Goal: Communication & Community: Answer question/provide support

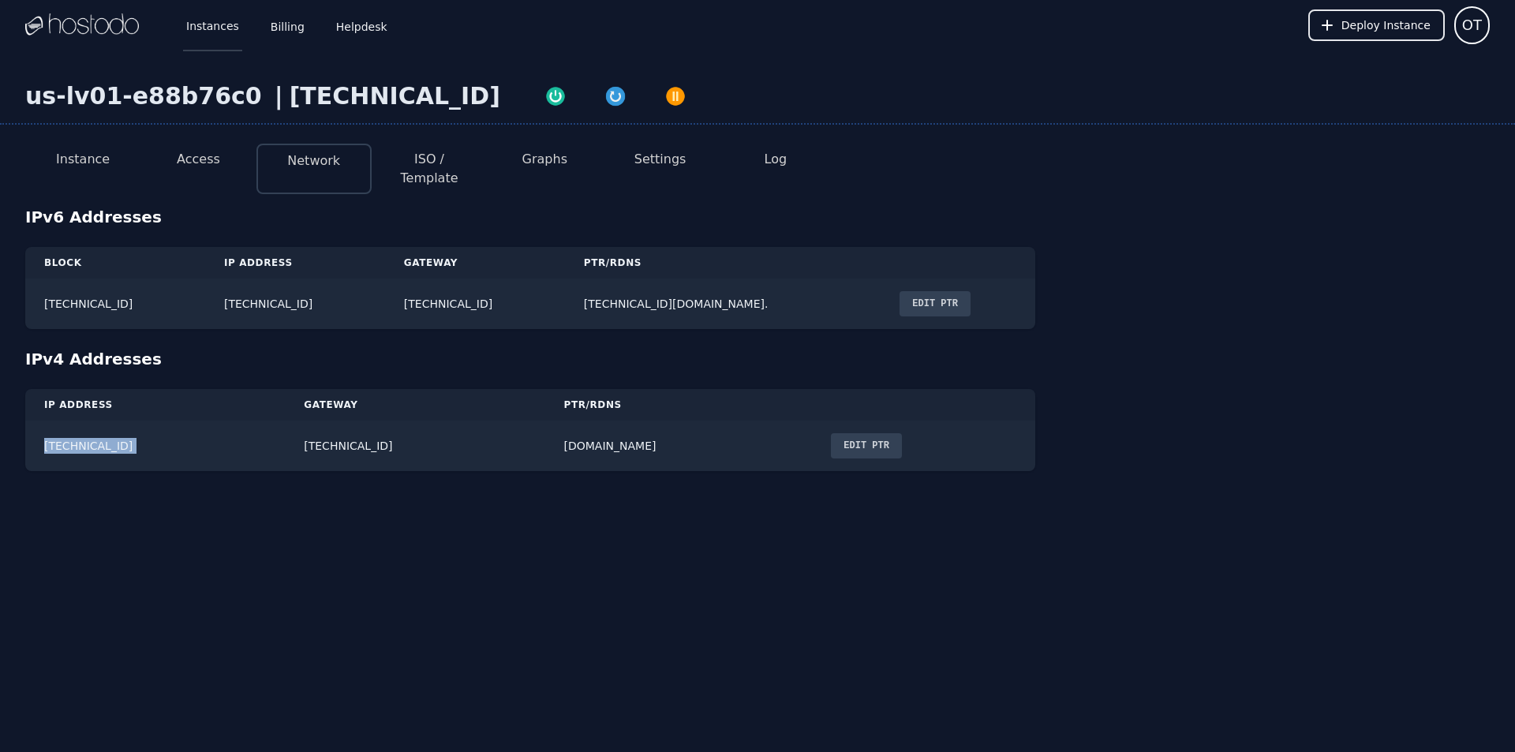
click at [211, 39] on link "Instances" at bounding box center [212, 25] width 59 height 52
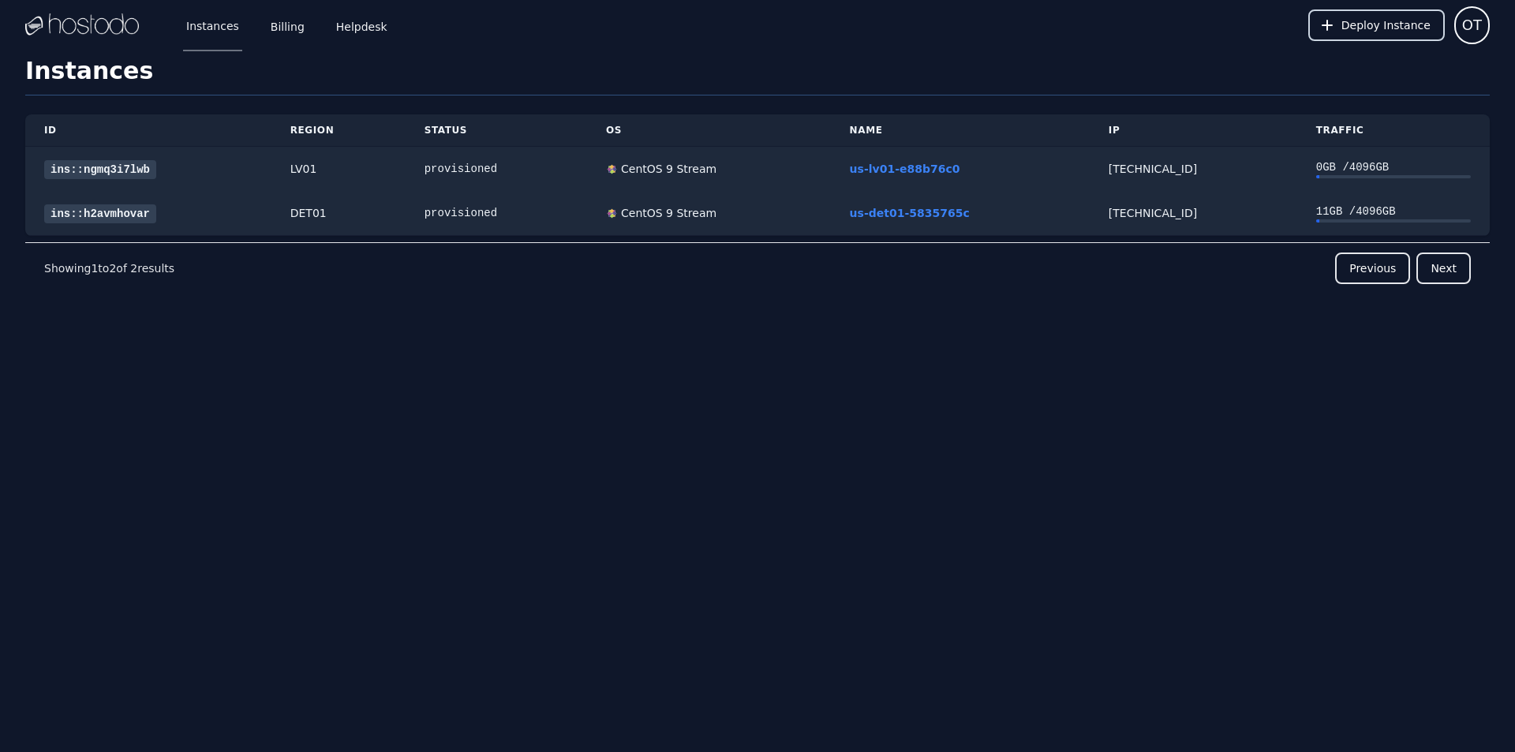
click at [1372, 31] on span "Deploy Instance" at bounding box center [1386, 25] width 89 height 16
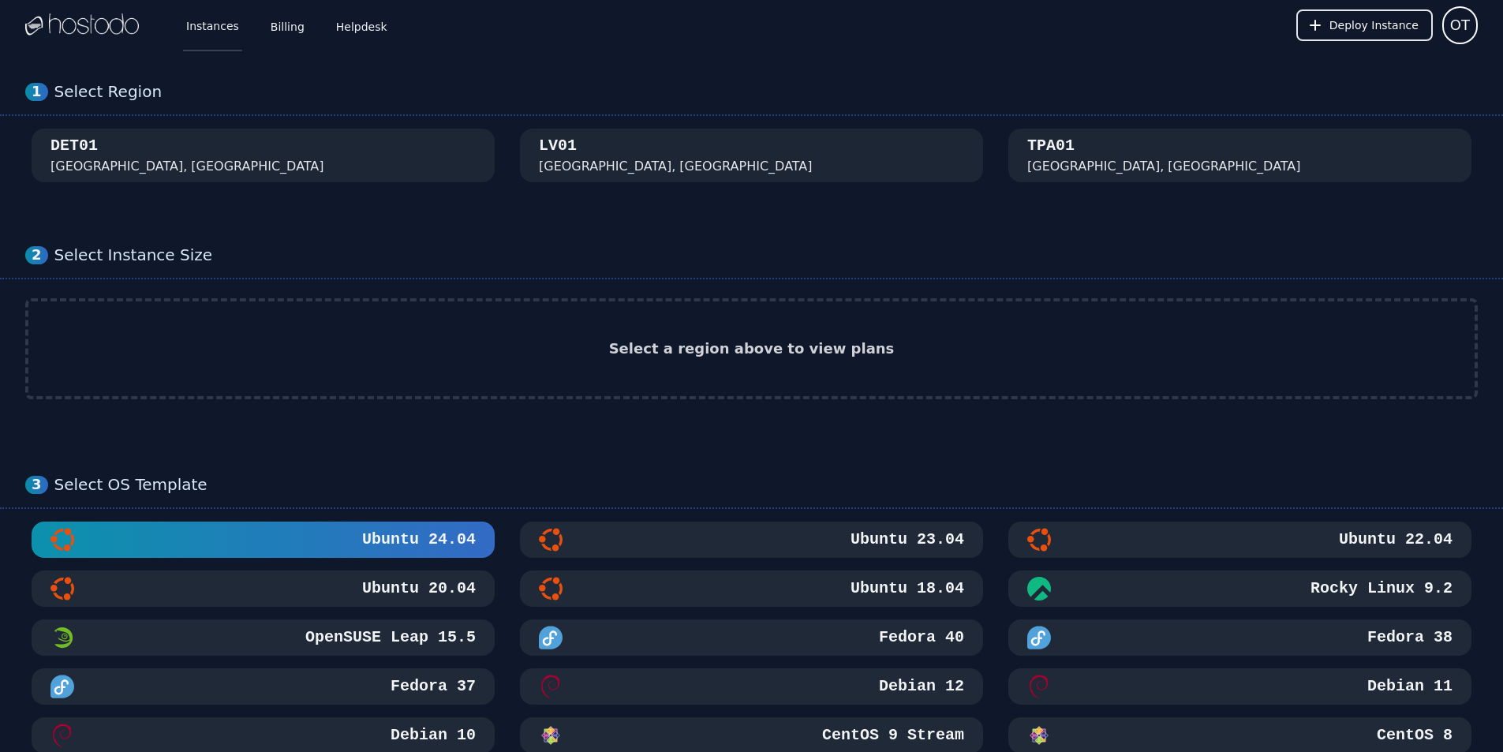
click at [193, 36] on link "Instances" at bounding box center [212, 25] width 59 height 52
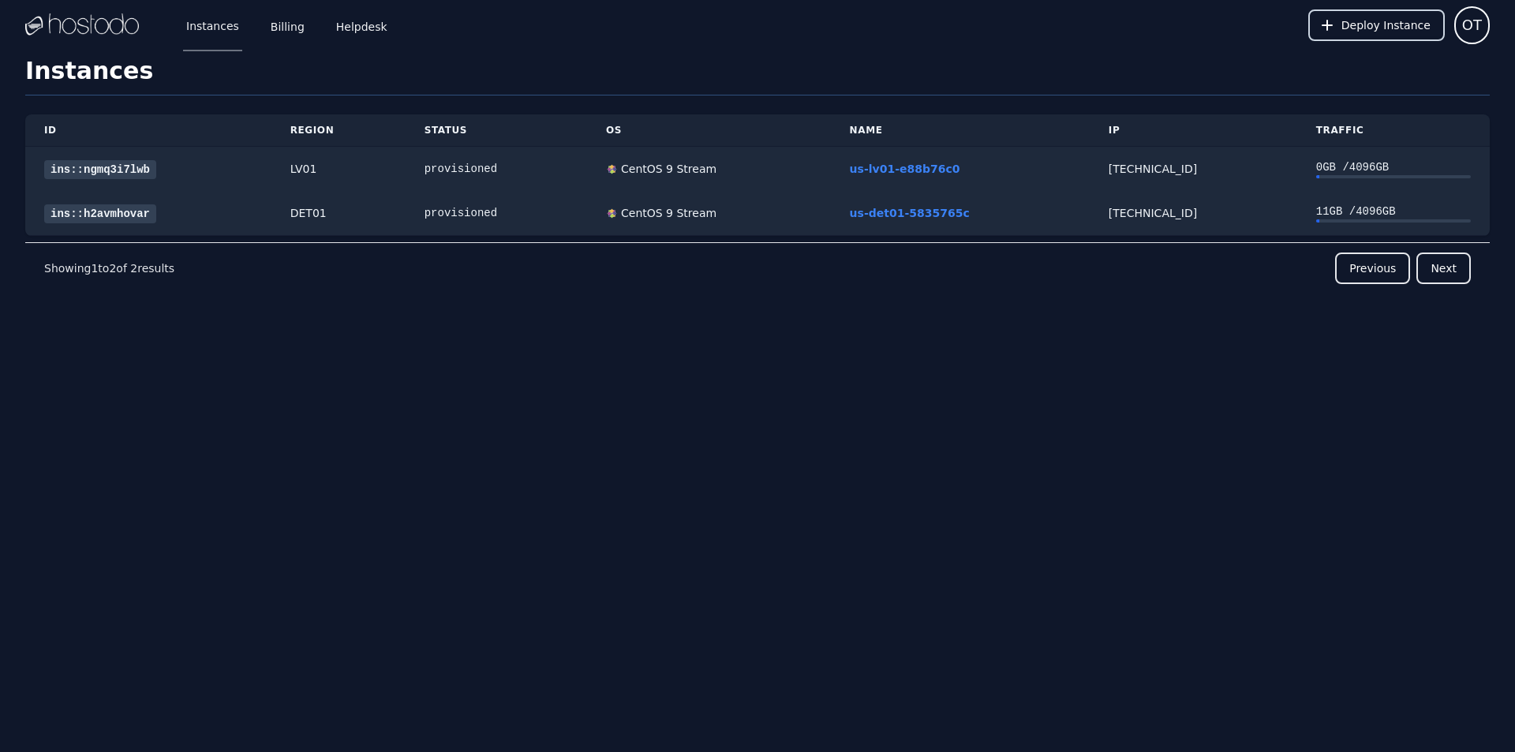
click at [1348, 17] on button "Deploy Instance" at bounding box center [1376, 25] width 137 height 32
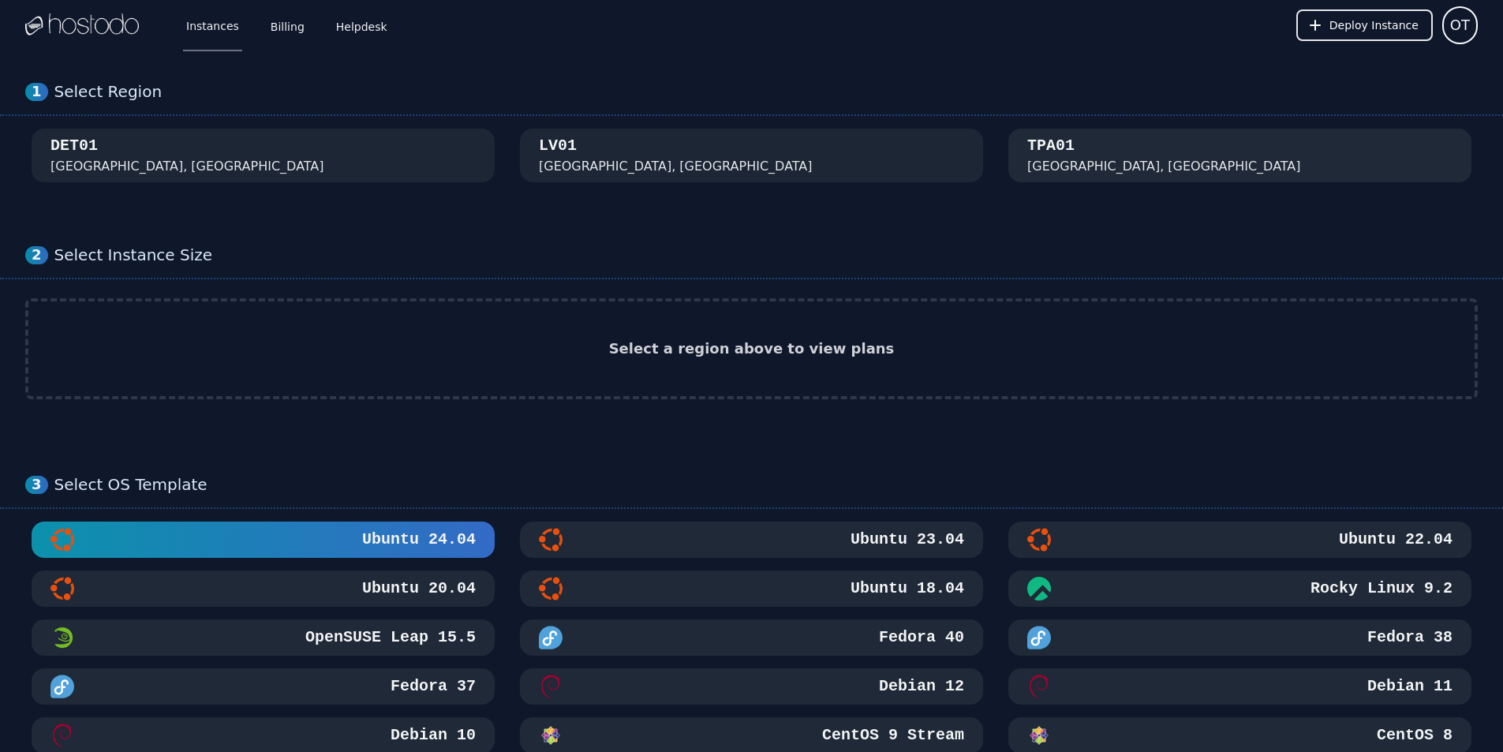
click at [1069, 163] on div "Tampa, FL" at bounding box center [1164, 166] width 274 height 19
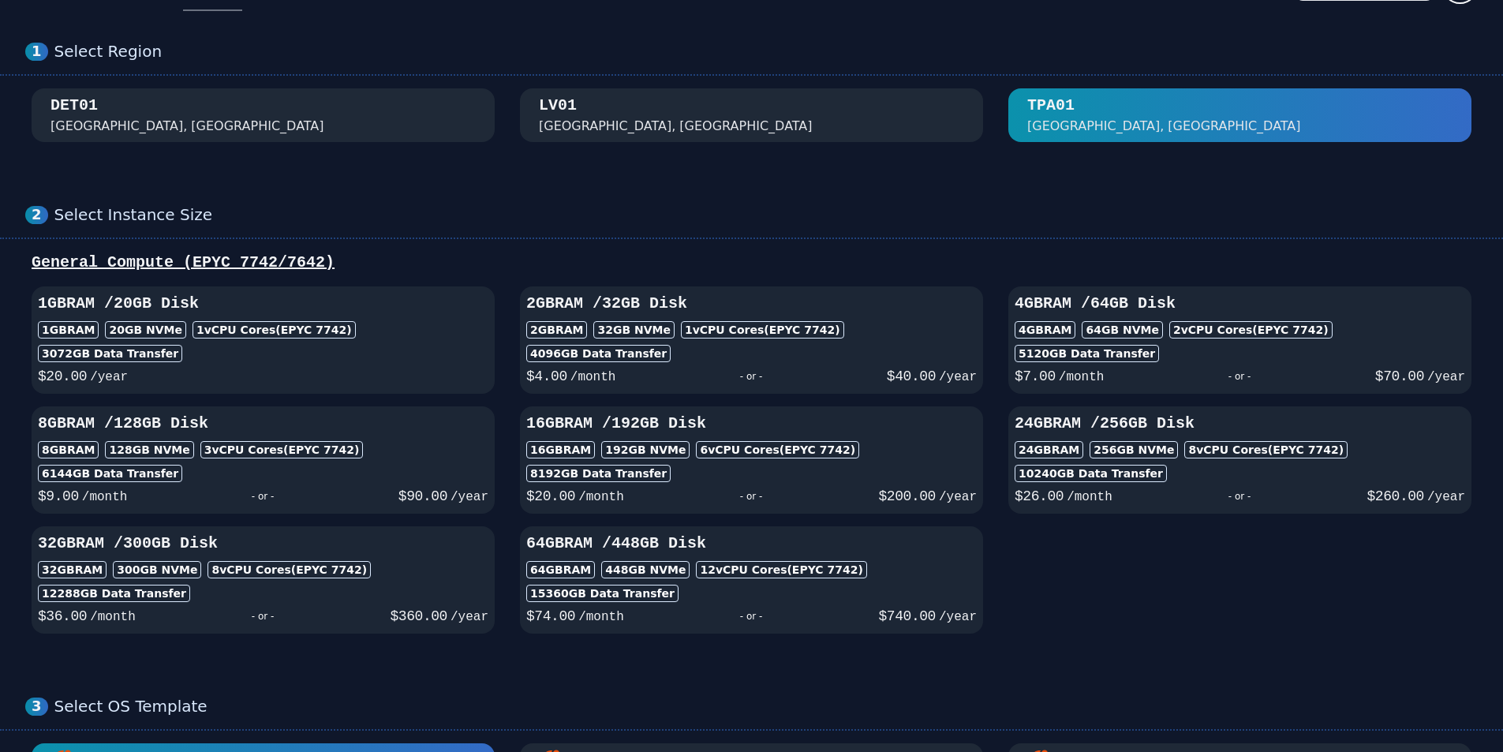
scroll to position [79, 0]
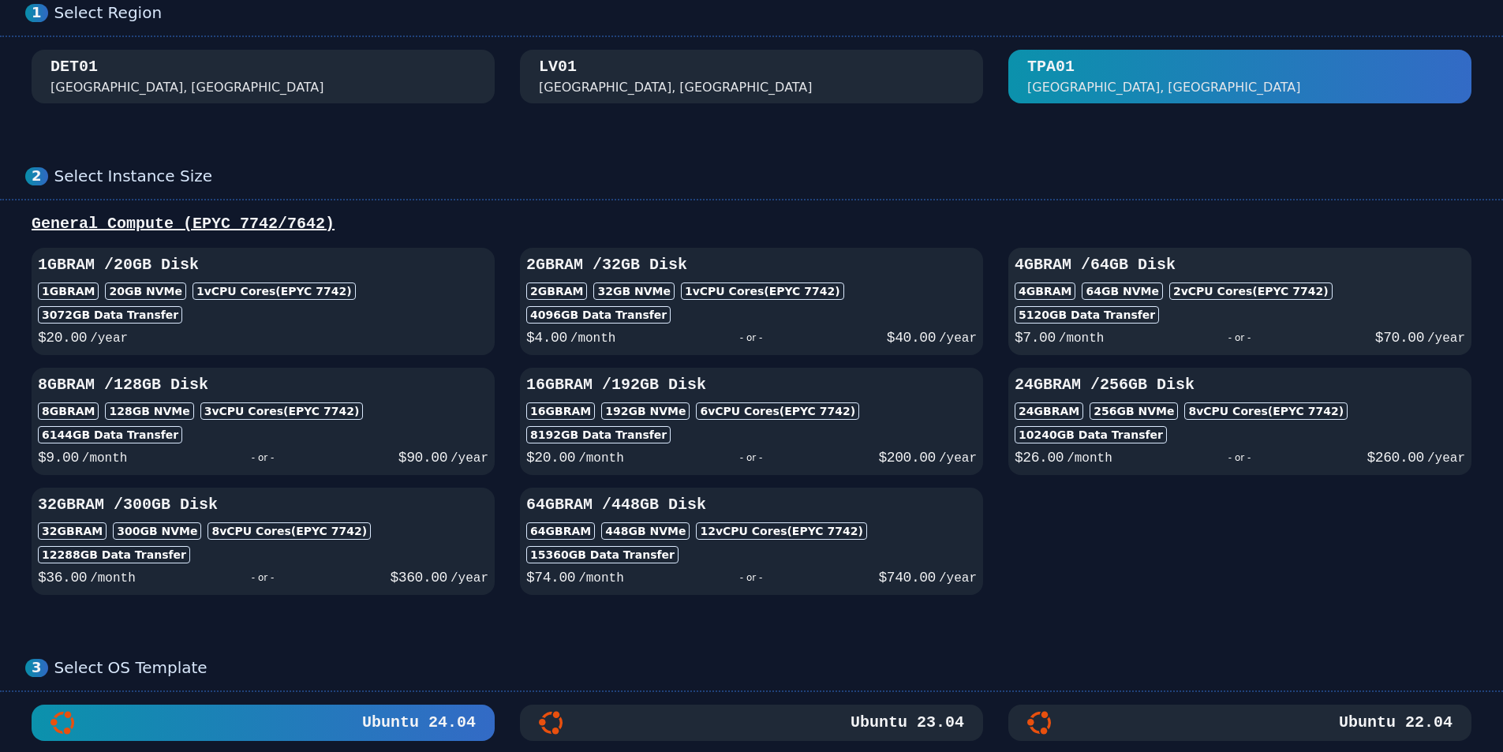
click at [1116, 284] on div "64 GB NVMe" at bounding box center [1122, 291] width 81 height 17
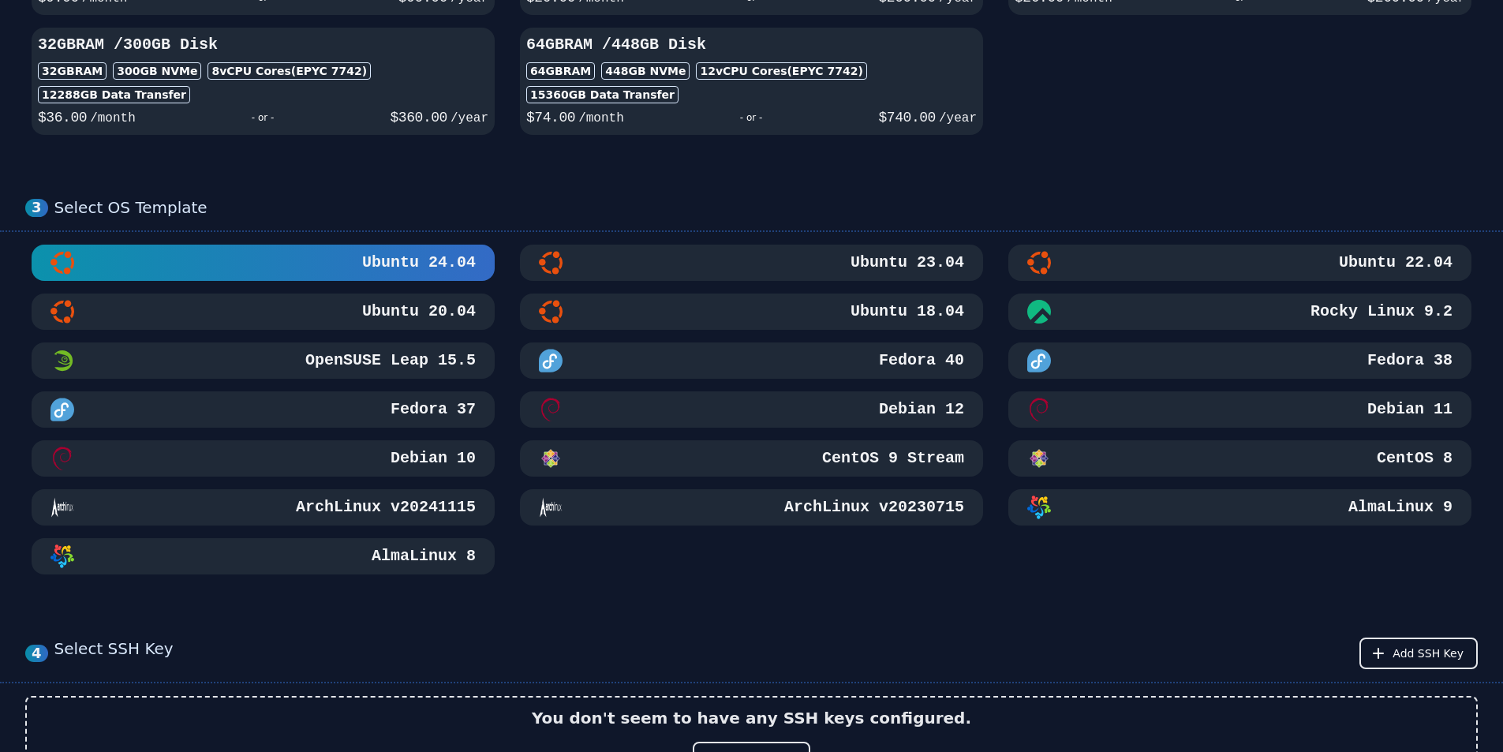
scroll to position [552, 0]
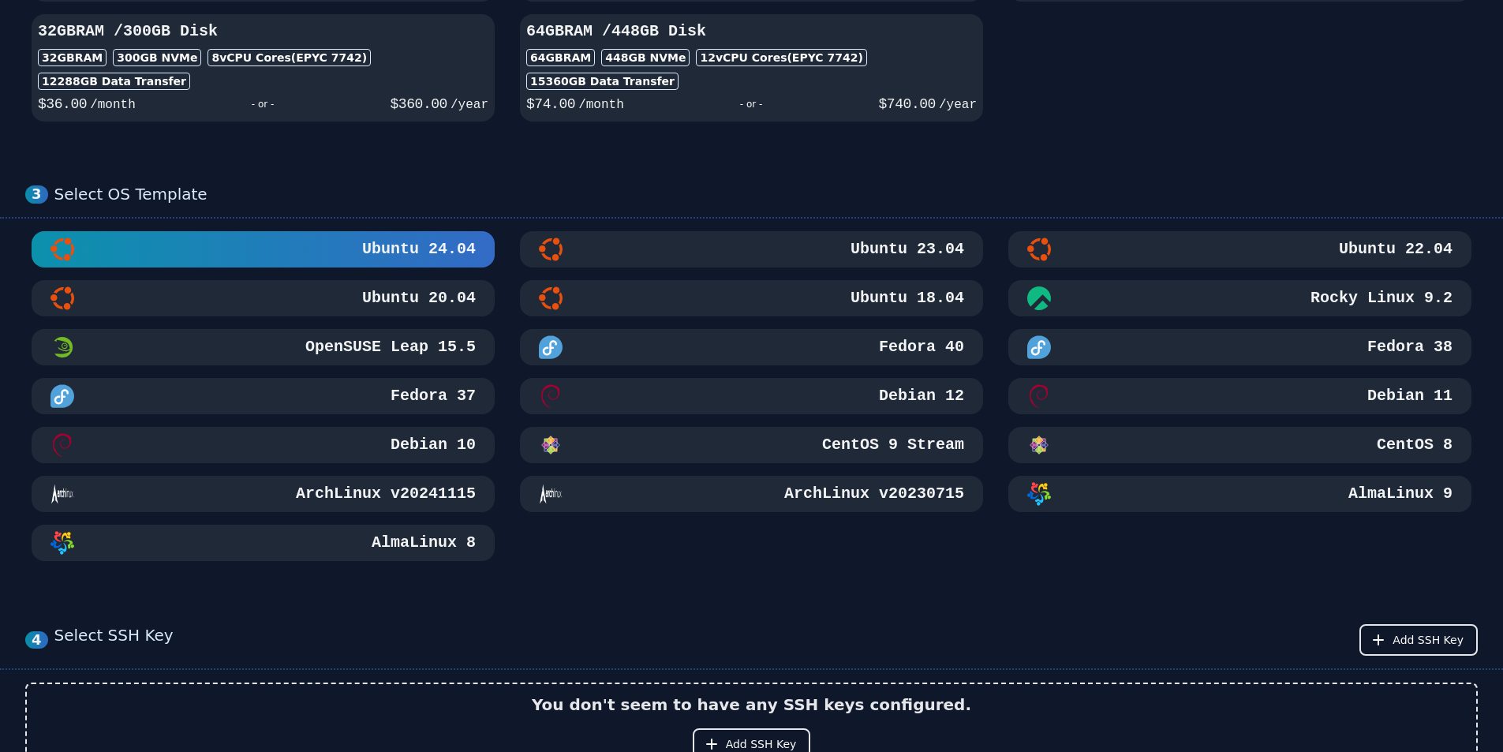
click at [900, 449] on h3 "CentOS 9 Stream" at bounding box center [891, 445] width 145 height 22
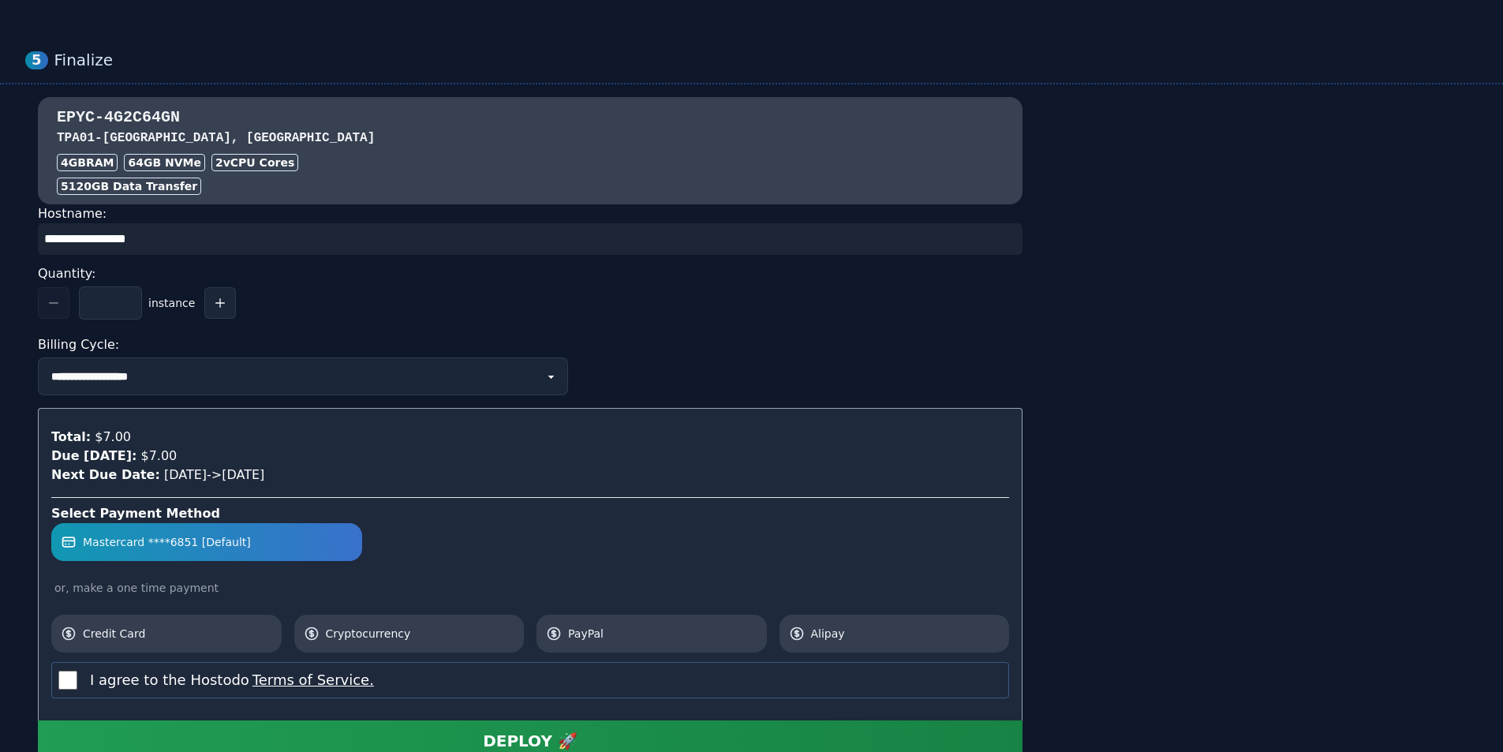
scroll to position [1420, 0]
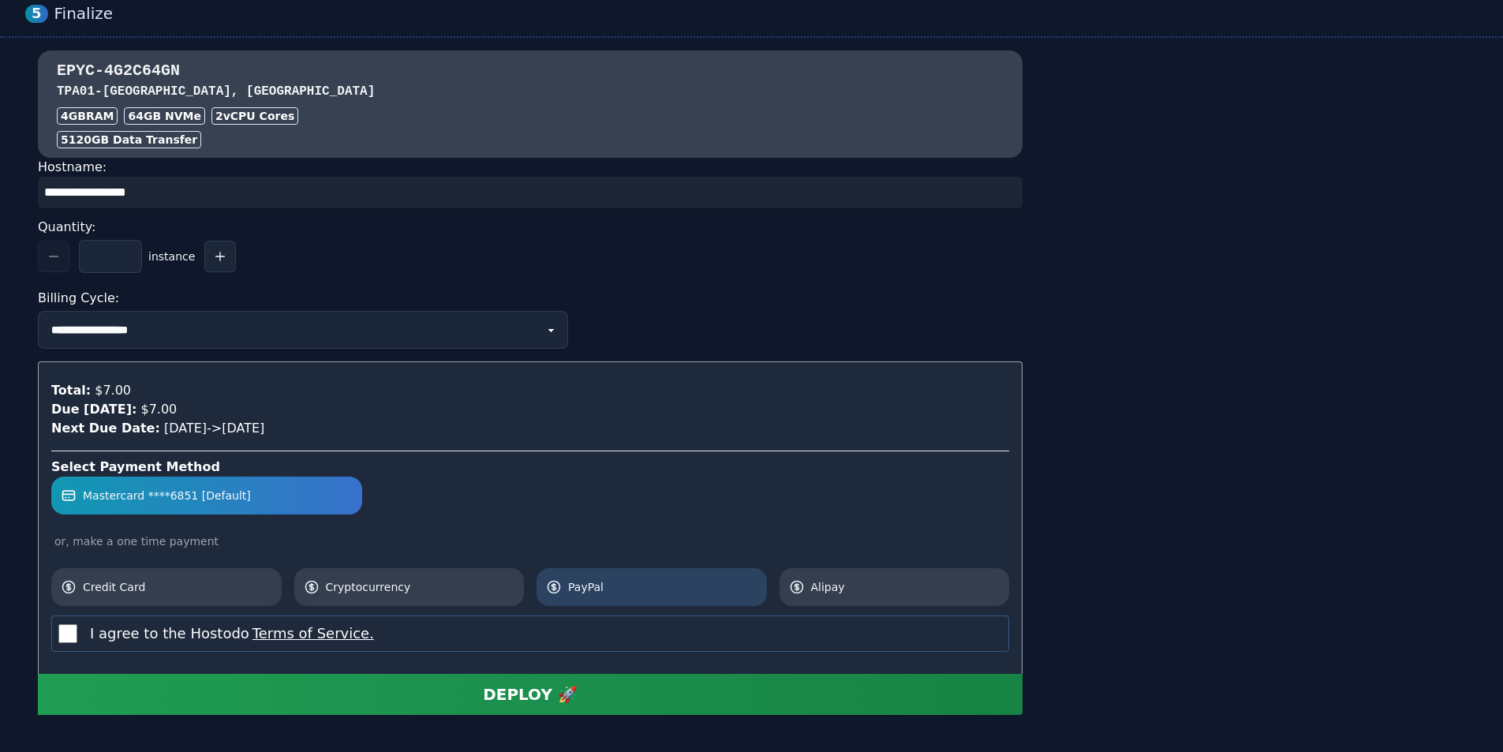
click at [575, 579] on span "PayPal" at bounding box center [662, 587] width 189 height 16
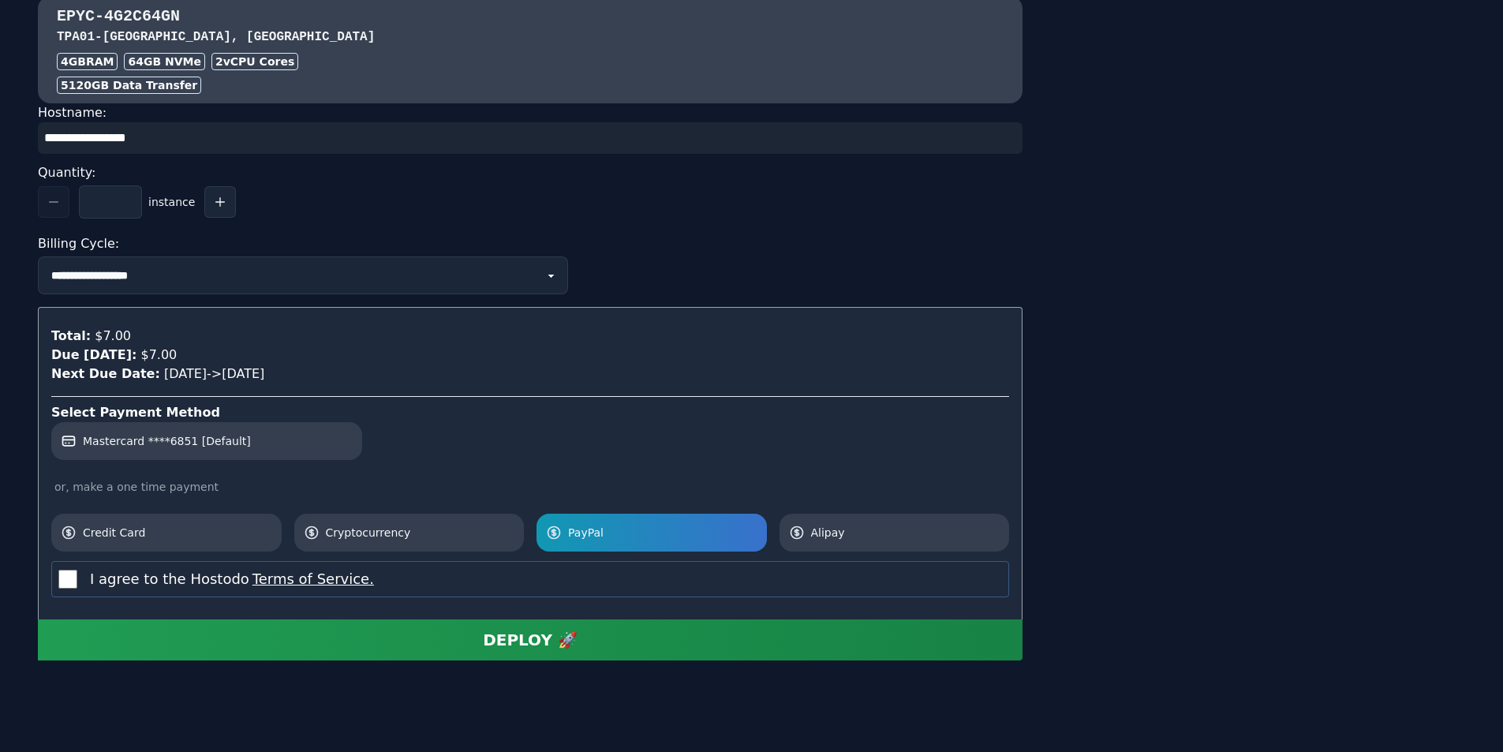
scroll to position [1491, 0]
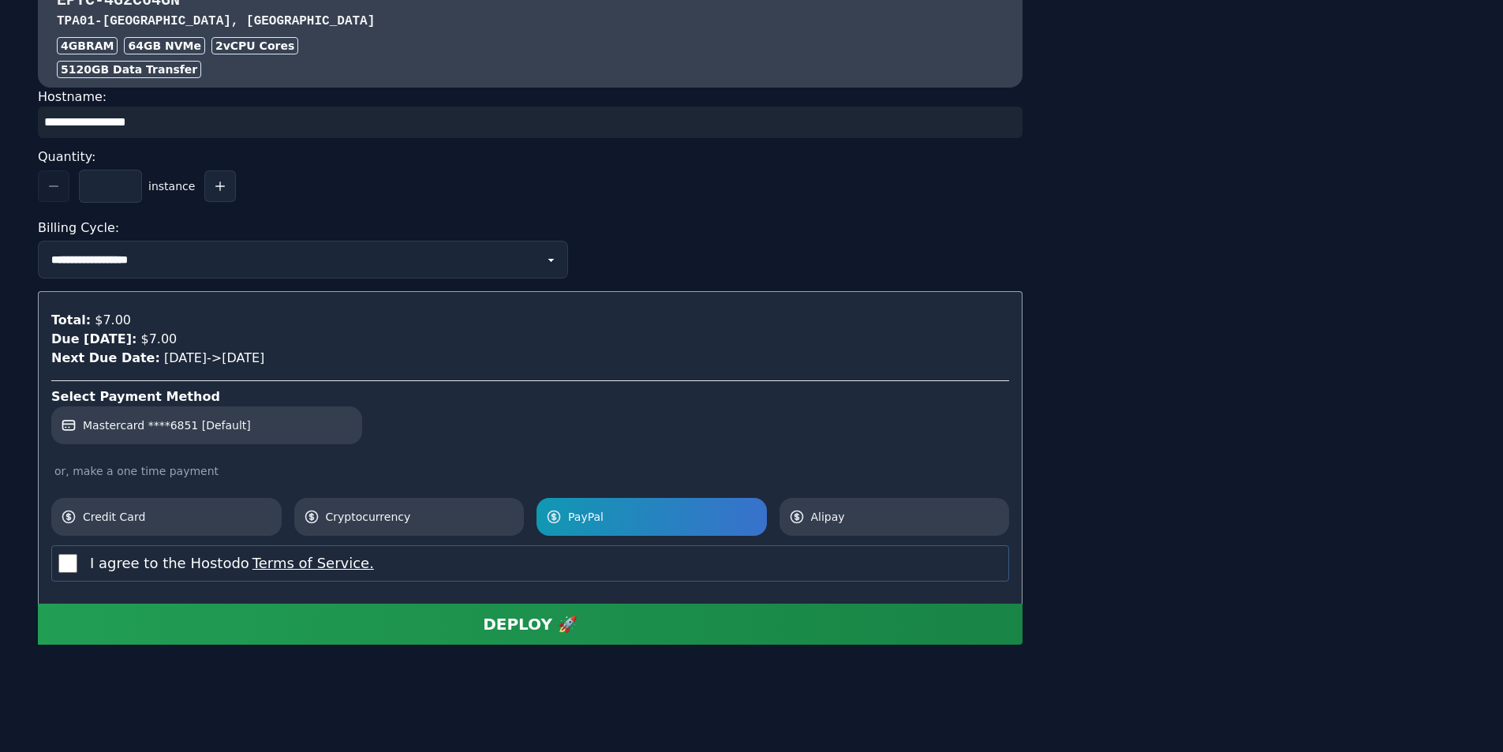
click at [618, 621] on button "DEPLOY 🚀" at bounding box center [530, 624] width 985 height 41
click at [525, 630] on div "DEPLOY 🚀" at bounding box center [530, 624] width 95 height 22
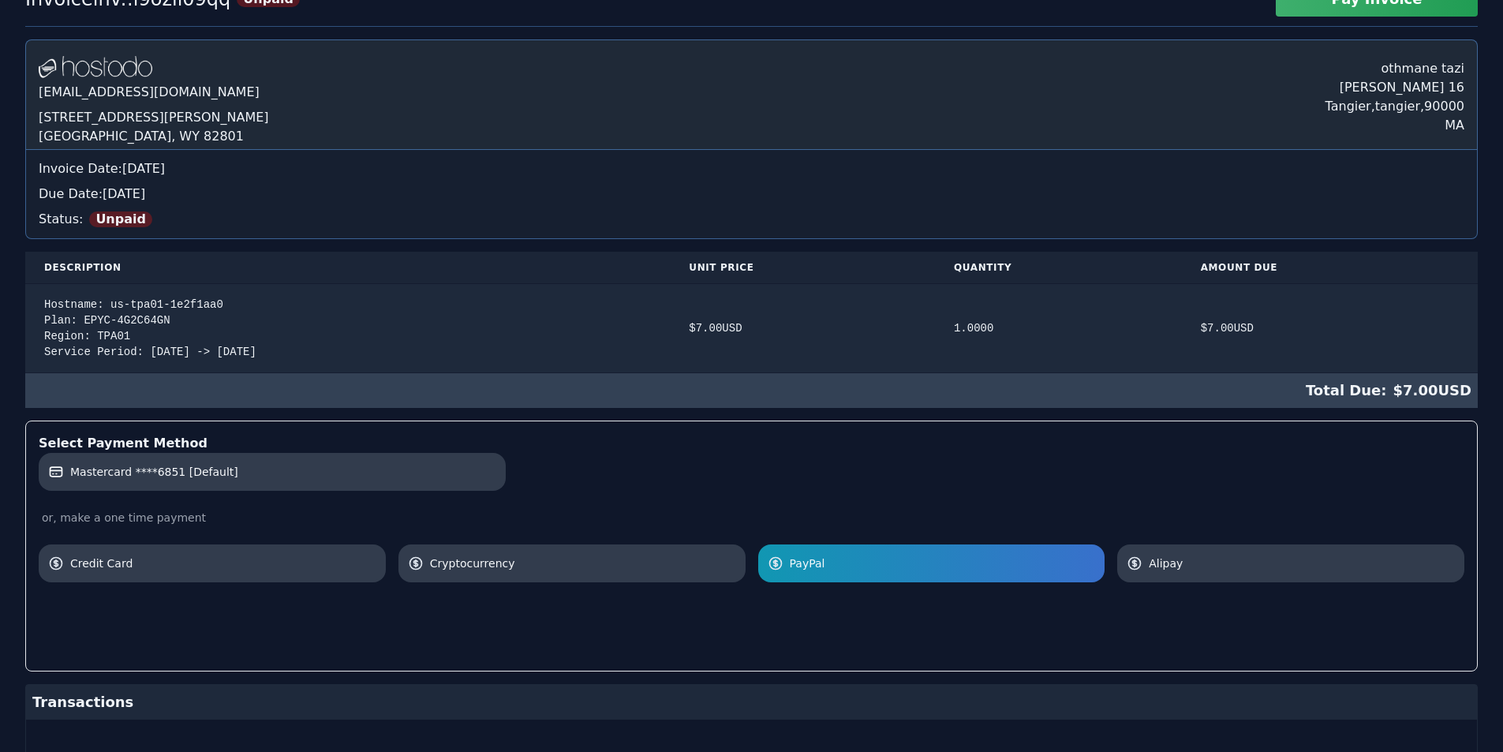
scroll to position [210, 0]
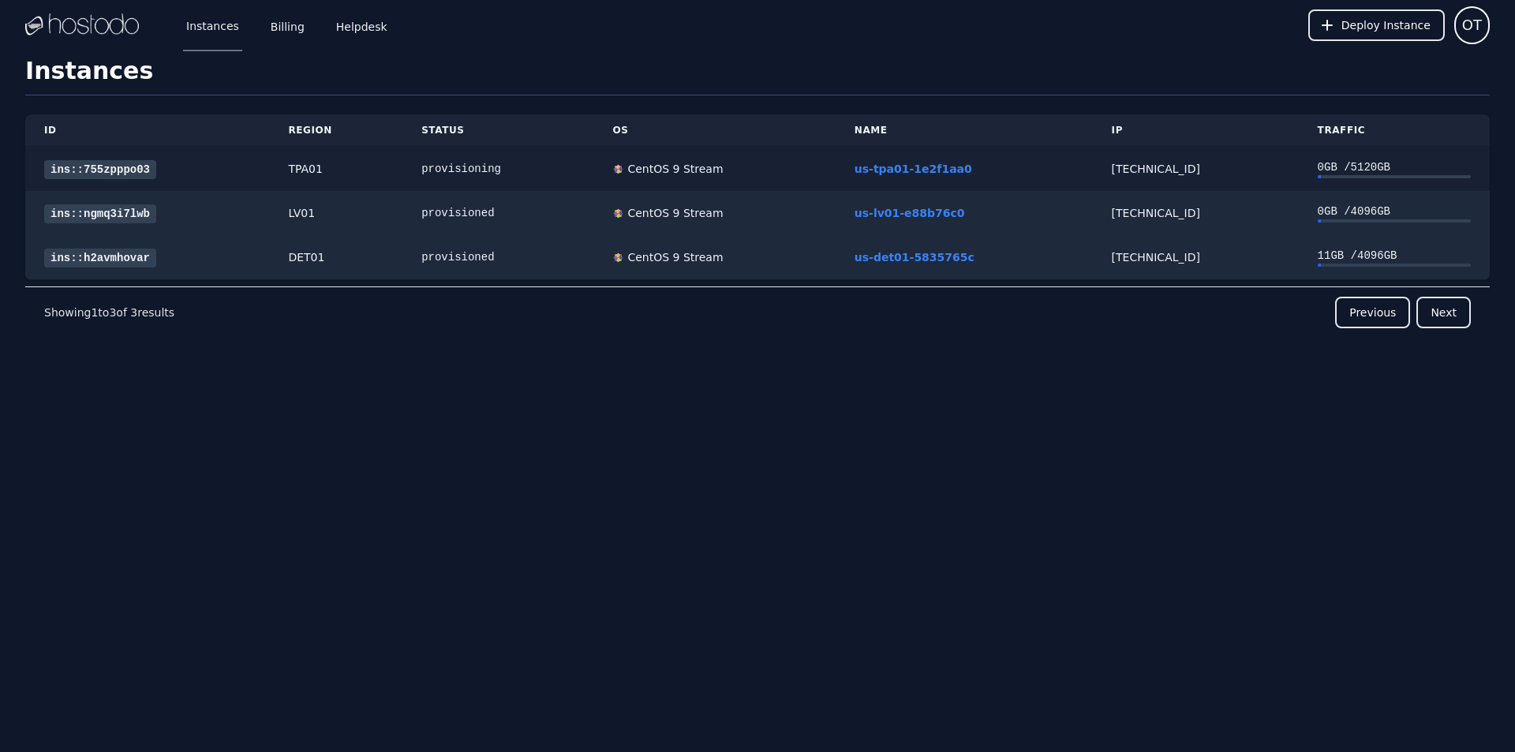
click at [118, 167] on link "ins::755zpppo03" at bounding box center [100, 169] width 112 height 19
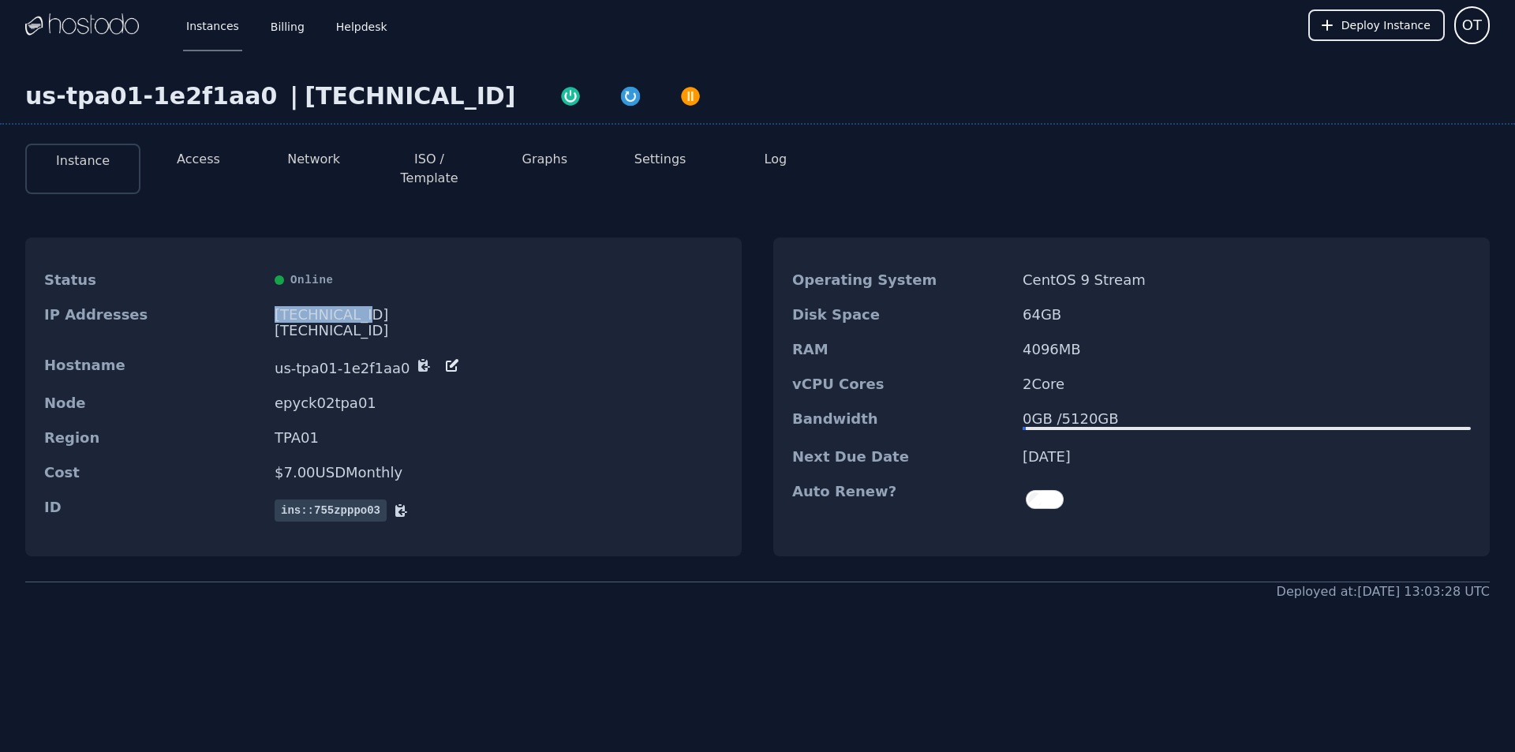
click at [286, 307] on div "[TECHNICAL_ID]" at bounding box center [499, 315] width 448 height 16
drag, startPoint x: 286, startPoint y: 301, endPoint x: 298, endPoint y: 298, distance: 12.1
click at [298, 307] on div "66.187.6.212" at bounding box center [499, 315] width 448 height 16
click at [298, 161] on button "Network" at bounding box center [313, 159] width 53 height 19
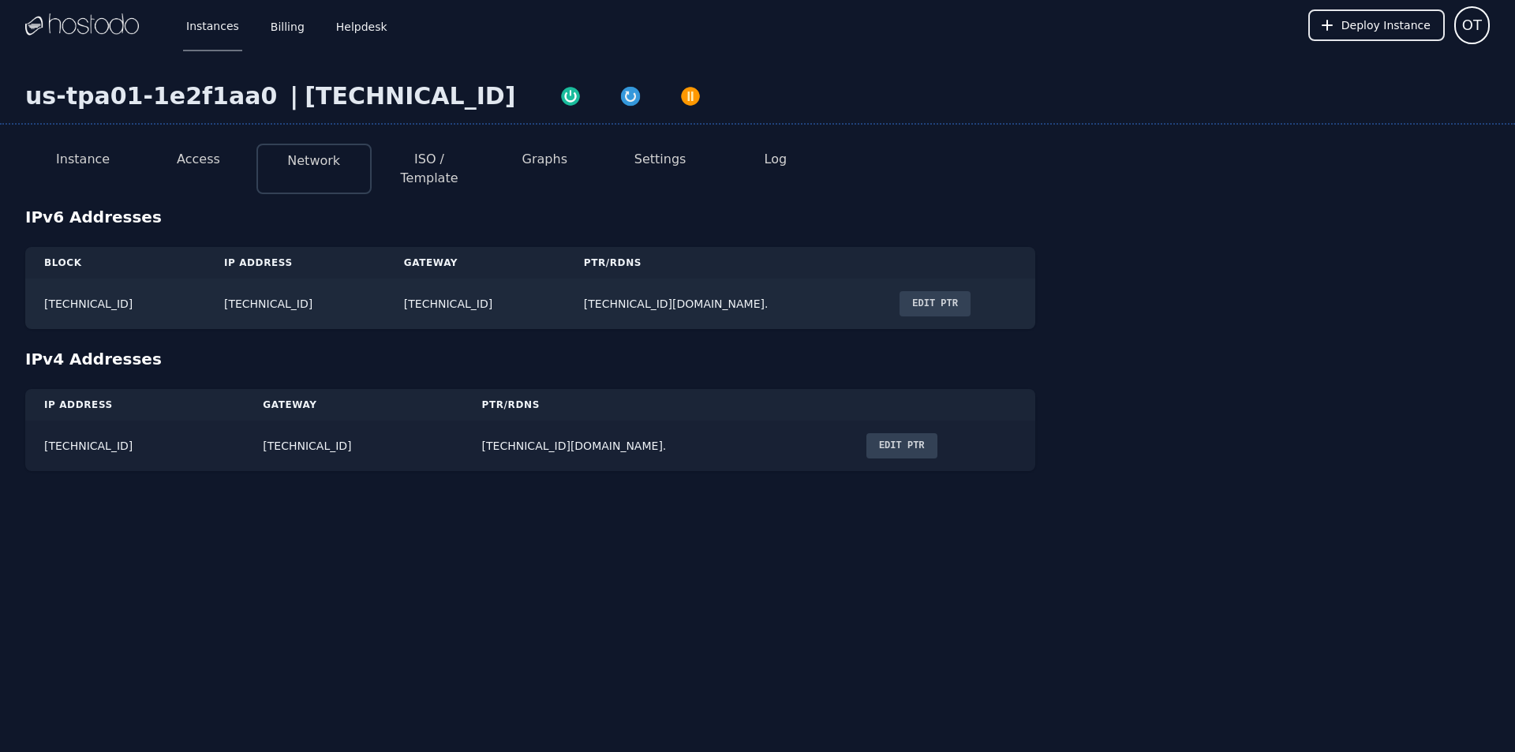
click at [867, 433] on button "Edit PTR" at bounding box center [902, 445] width 71 height 25
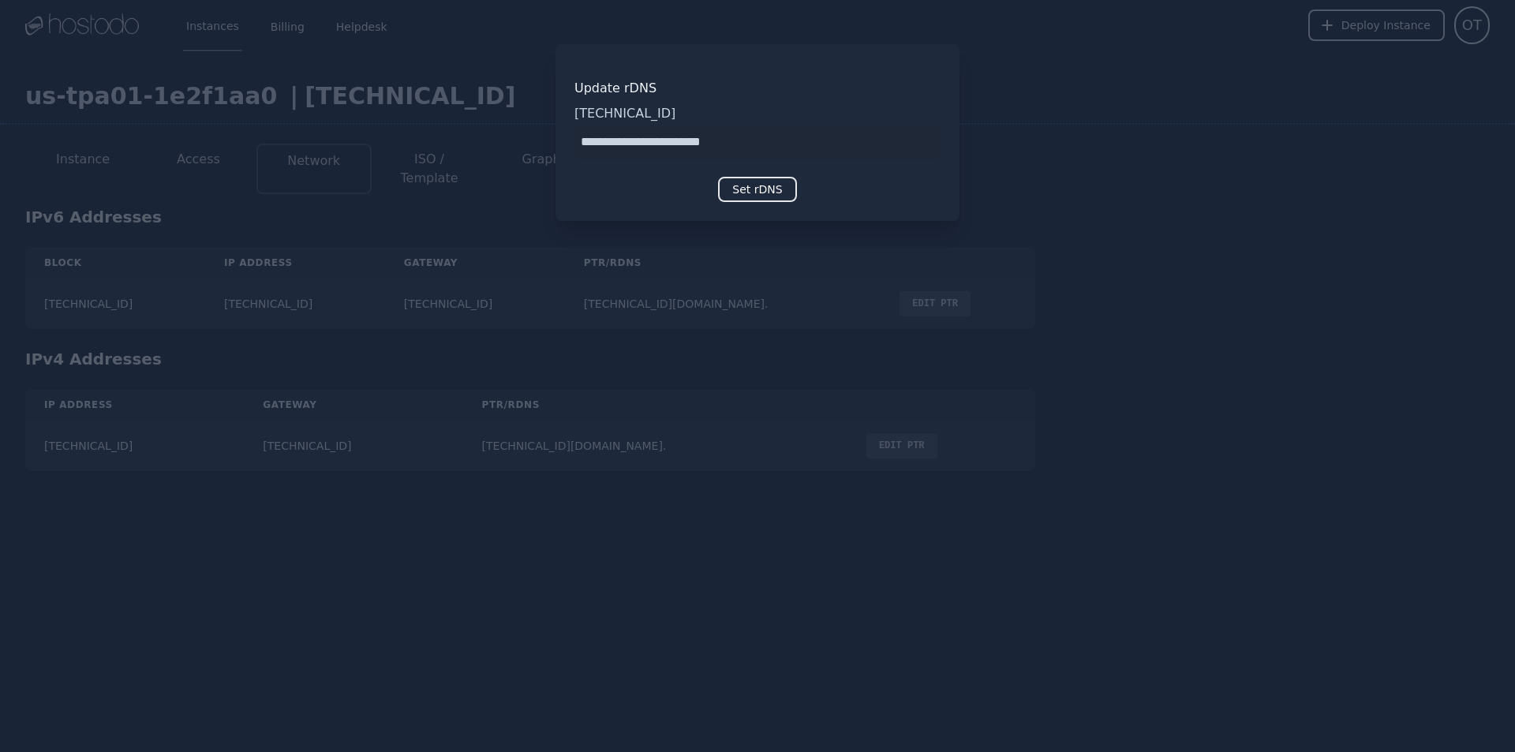
click at [678, 142] on input "input" at bounding box center [758, 142] width 366 height 32
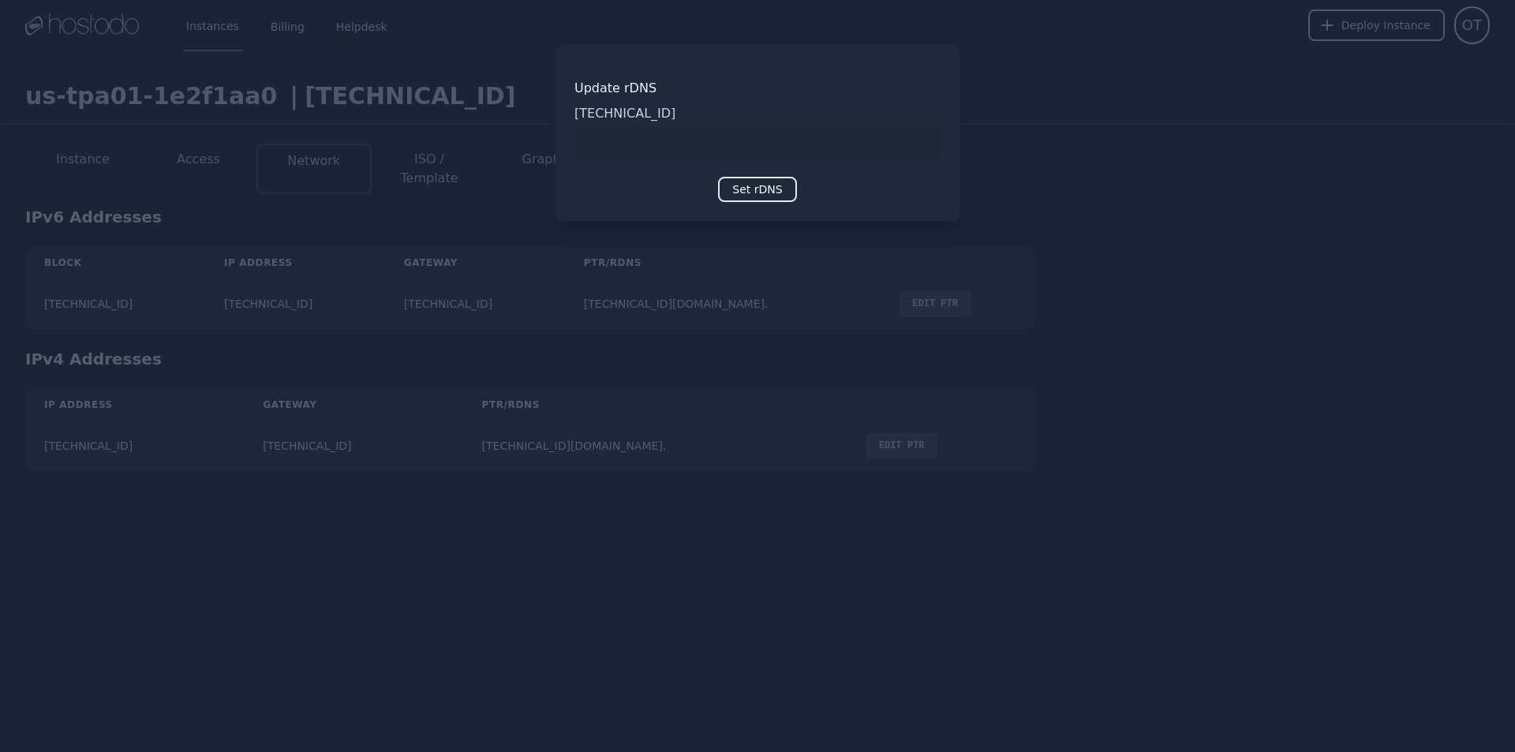
type input "**********"
click at [752, 185] on button "Set rDNS" at bounding box center [757, 189] width 78 height 25
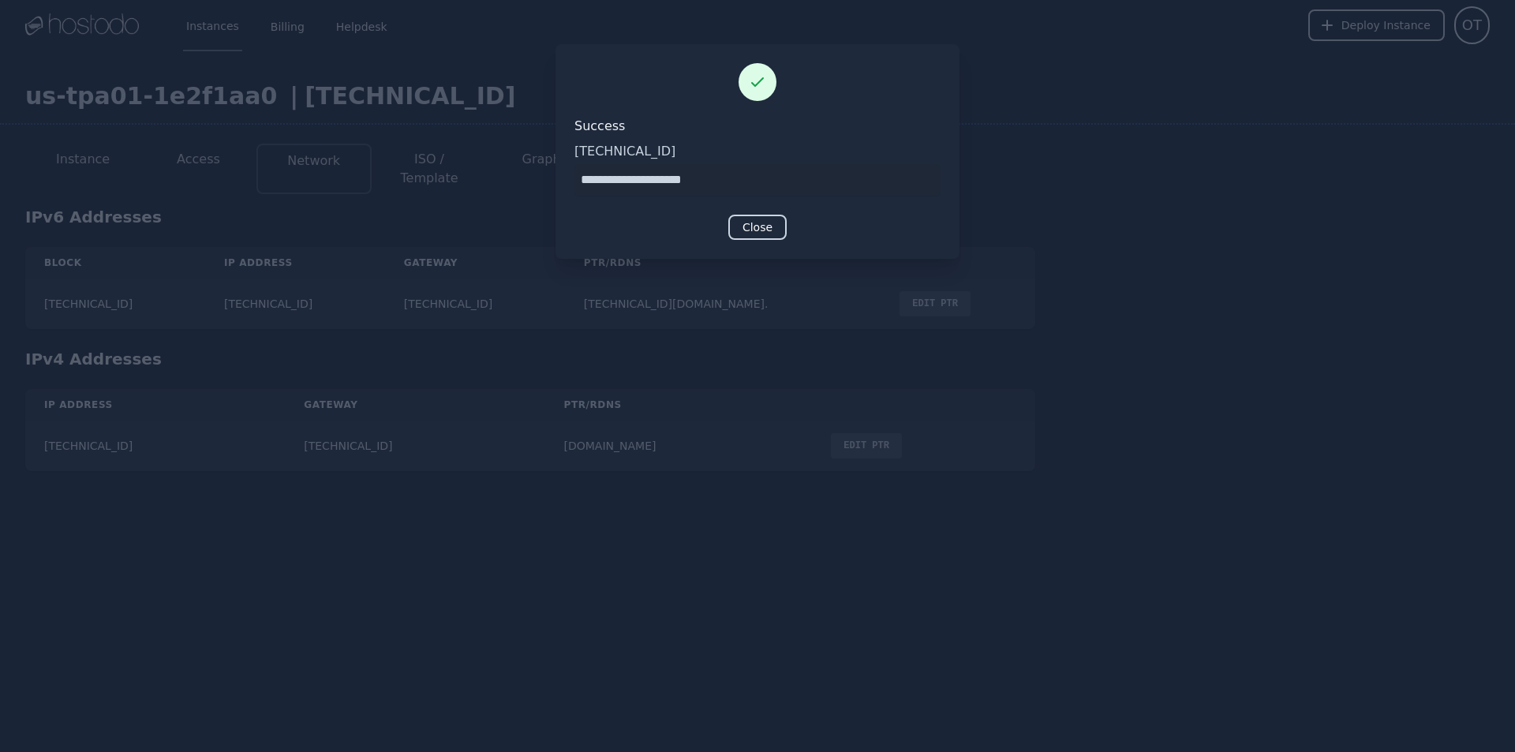
click at [758, 224] on button "Close" at bounding box center [757, 227] width 58 height 25
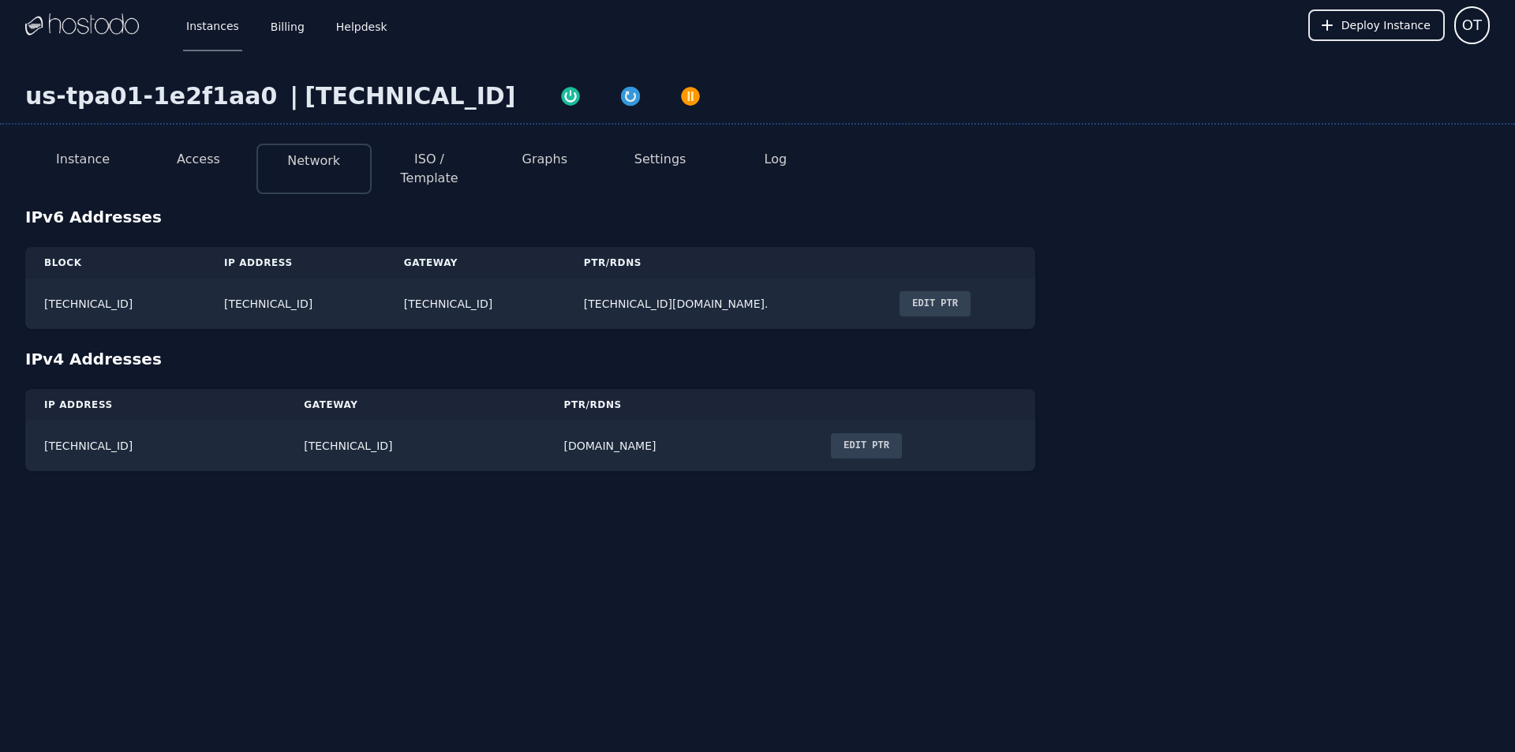
click at [193, 164] on button "Access" at bounding box center [198, 159] width 43 height 19
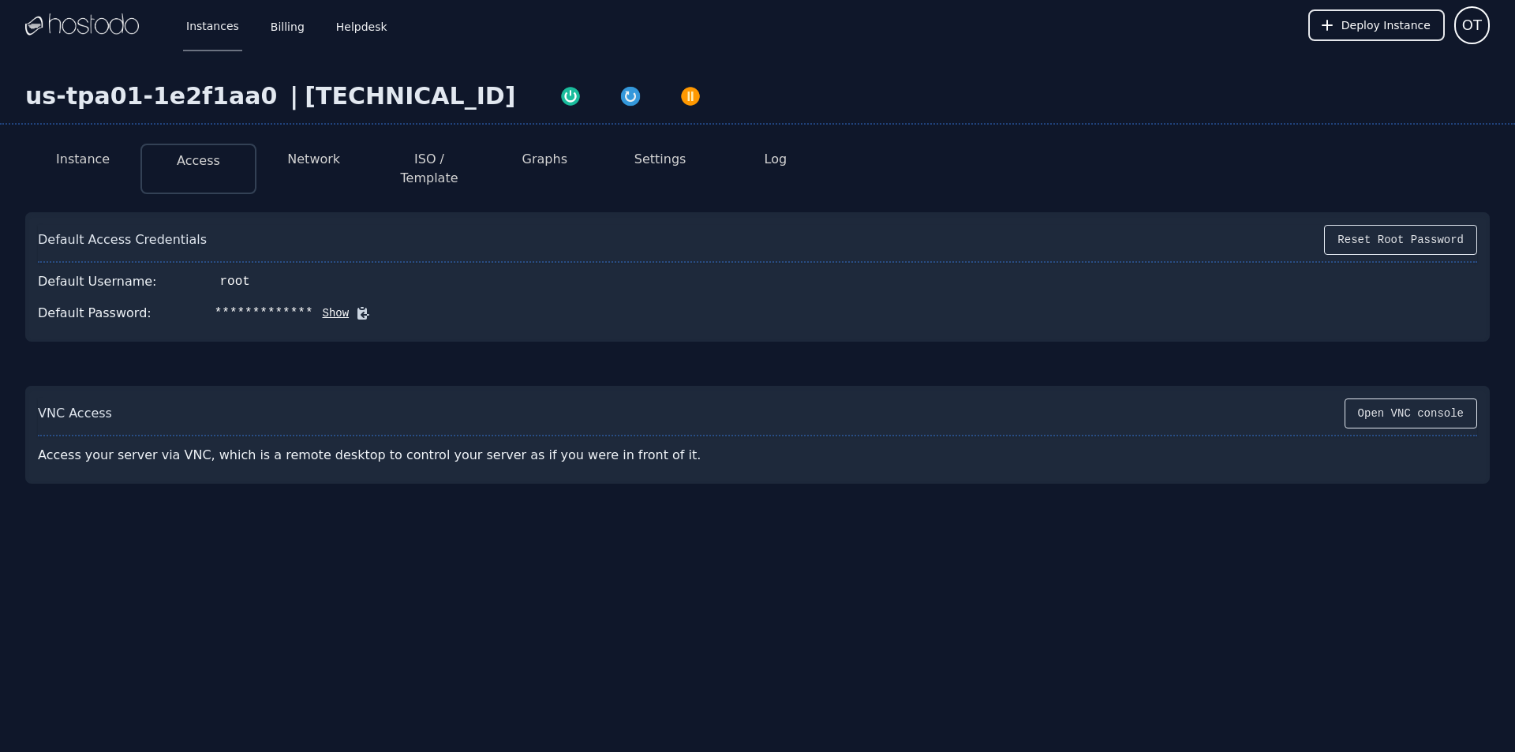
click at [313, 305] on button "Show" at bounding box center [331, 313] width 36 height 16
click at [281, 304] on div "-"q^x/)BI+#9rCC]" at bounding box center [276, 313] width 122 height 19
click at [335, 305] on button "Hide" at bounding box center [353, 313] width 36 height 16
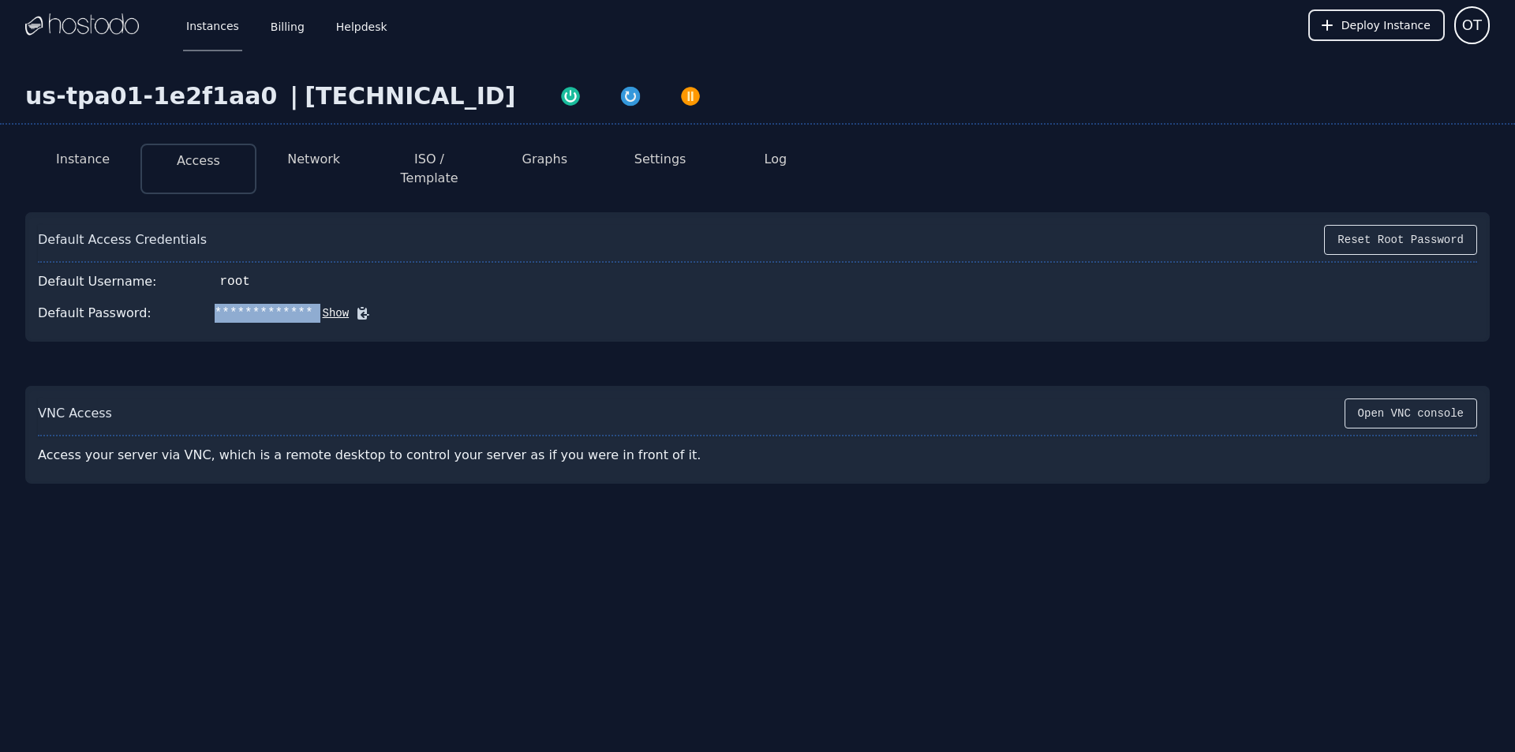
click at [355, 305] on icon at bounding box center [363, 313] width 16 height 16
click at [77, 155] on button "Instance" at bounding box center [83, 159] width 54 height 19
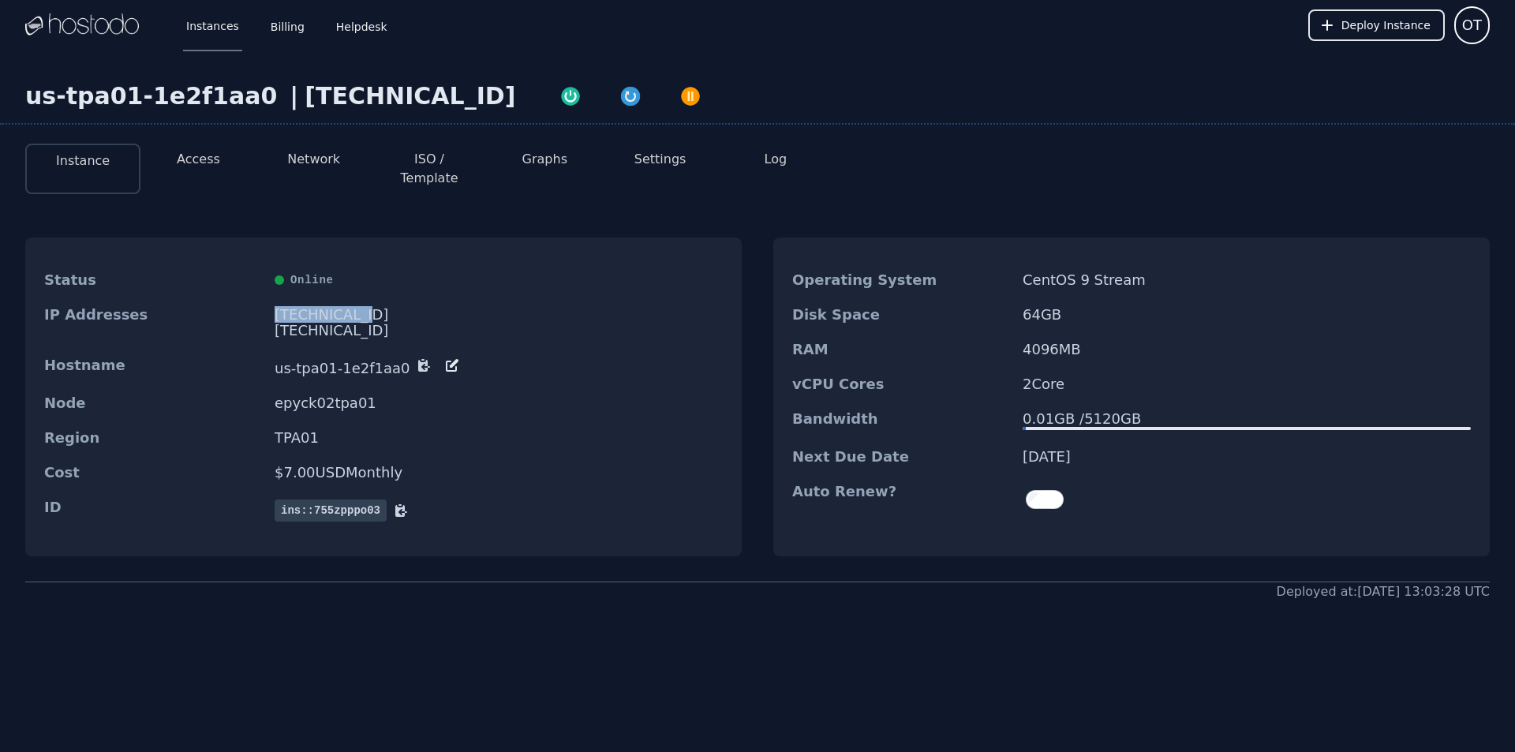
click at [290, 307] on div "66.187.6.212" at bounding box center [499, 315] width 448 height 16
click at [201, 32] on link "Instances" at bounding box center [212, 25] width 59 height 52
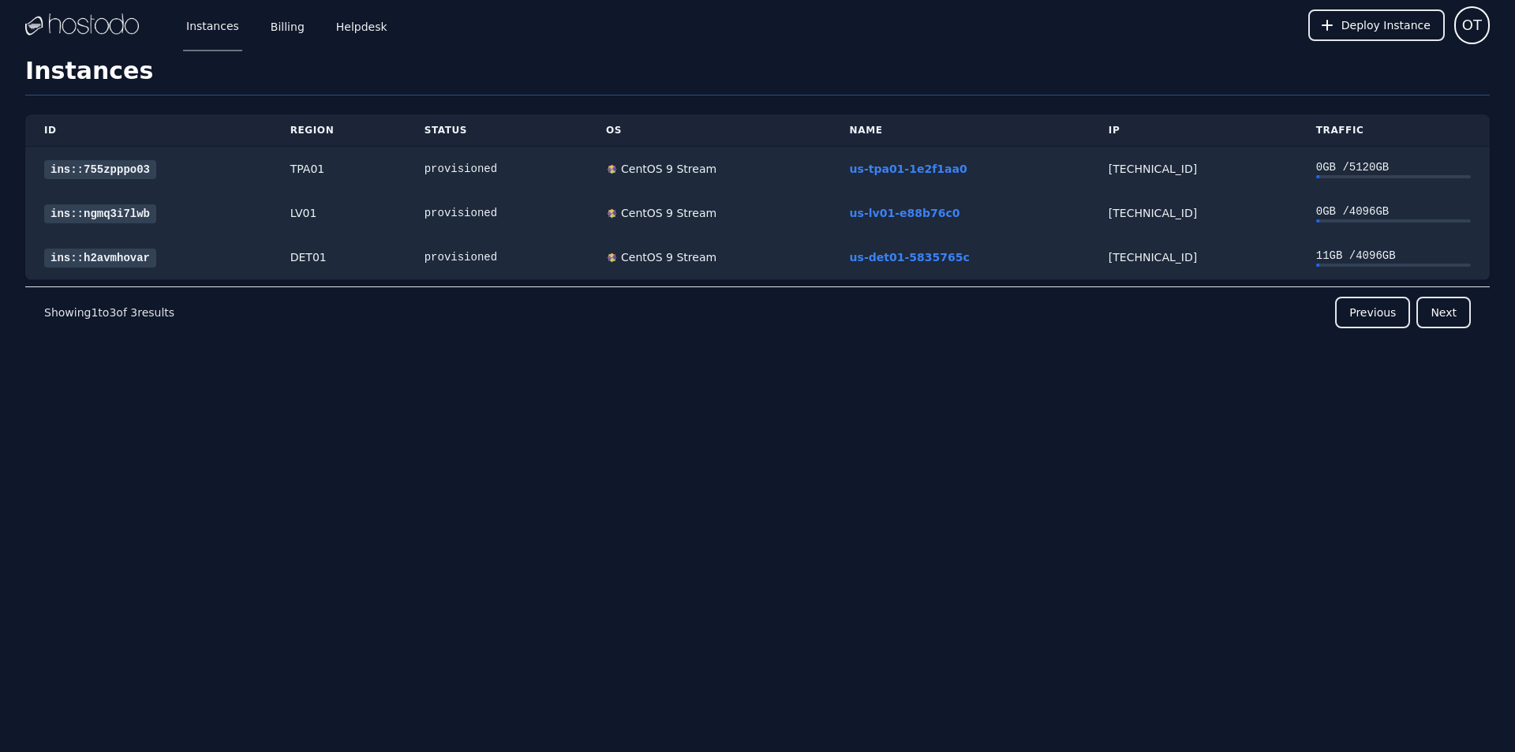
click at [118, 24] on img at bounding box center [82, 25] width 114 height 24
click at [1482, 36] on button "OT" at bounding box center [1472, 25] width 36 height 38
click at [1391, 66] on button "Settings" at bounding box center [1414, 68] width 152 height 28
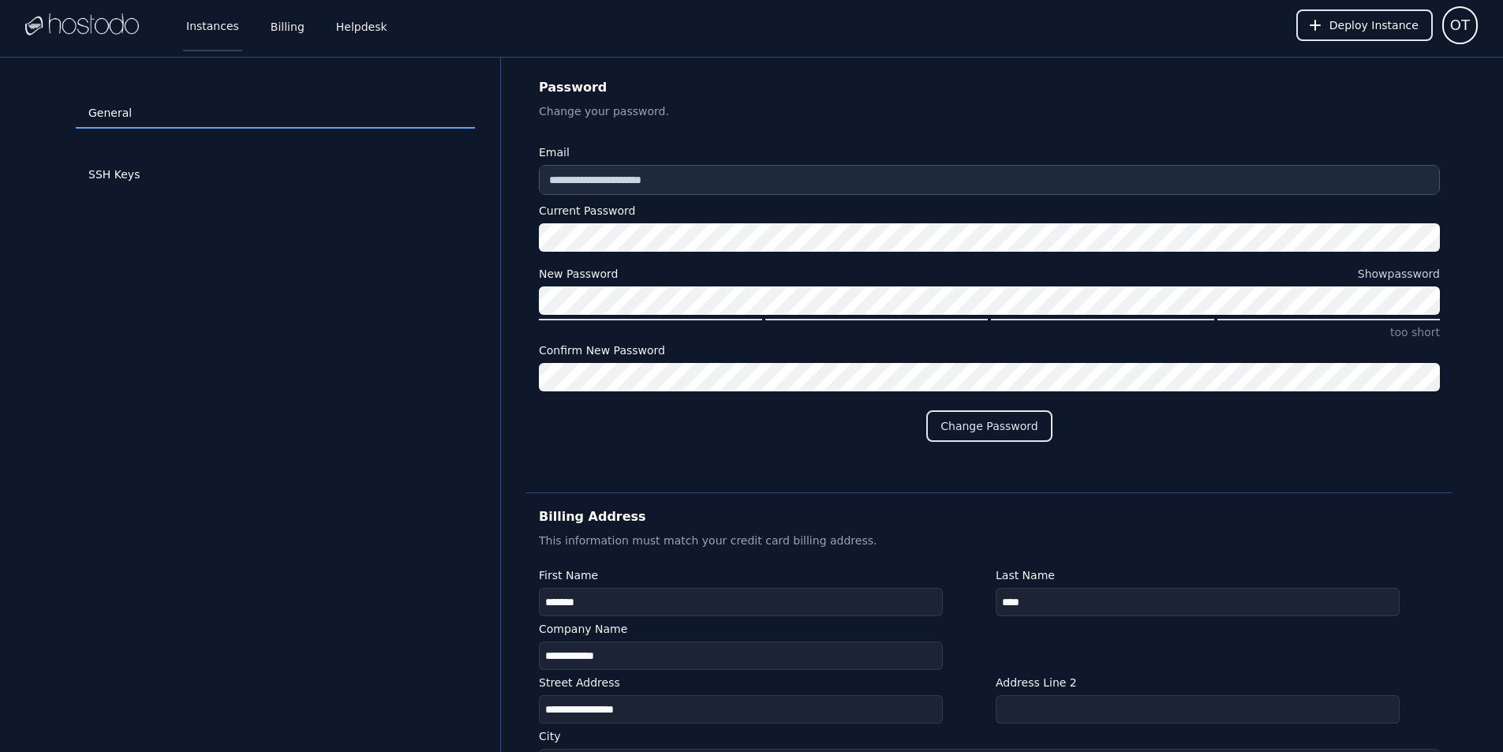
click at [205, 31] on link "Instances" at bounding box center [212, 25] width 59 height 52
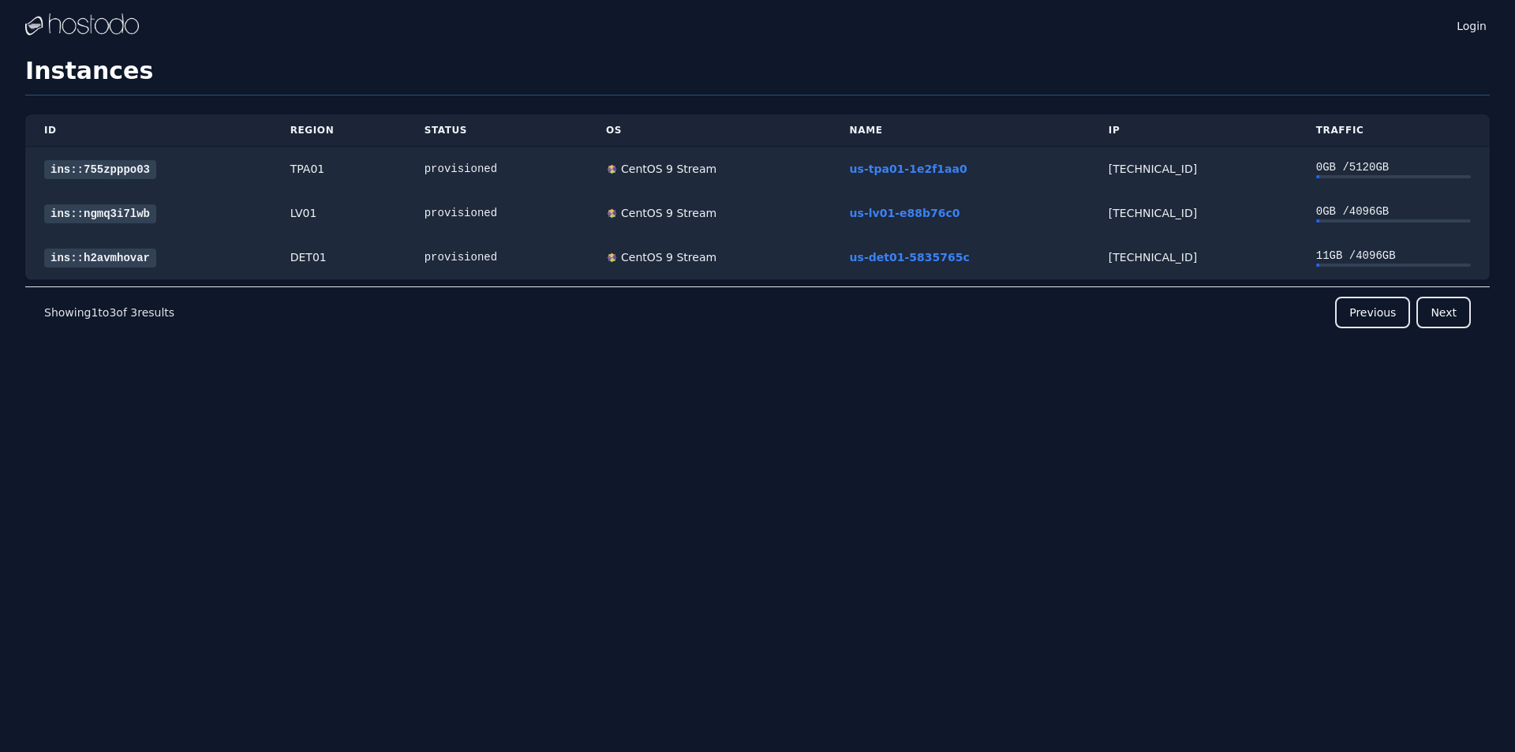
click at [126, 34] on img at bounding box center [82, 25] width 114 height 24
click at [69, 30] on img at bounding box center [82, 25] width 114 height 24
click at [343, 28] on link "Helpdesk" at bounding box center [362, 25] width 58 height 52
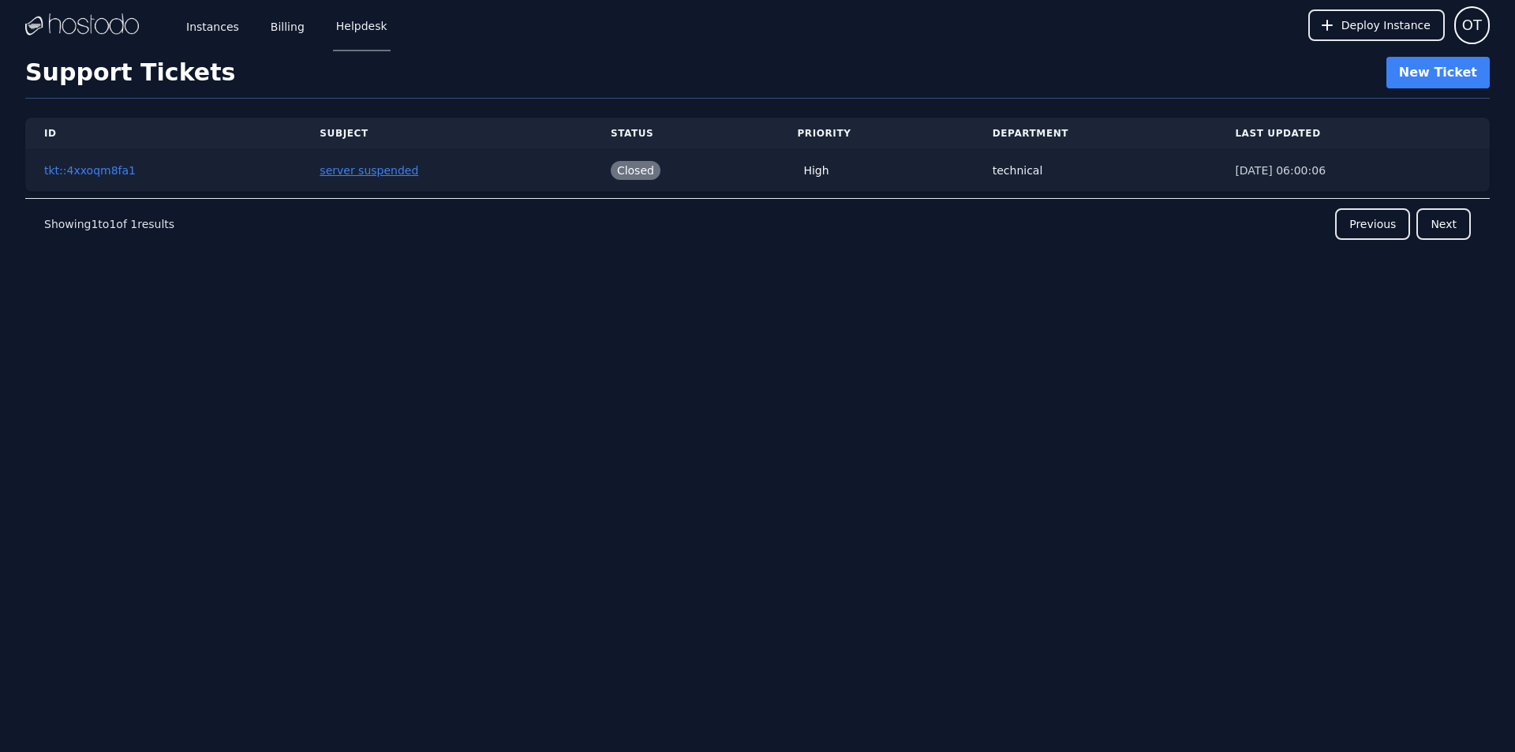
click at [361, 167] on link "server suspended" at bounding box center [369, 170] width 99 height 13
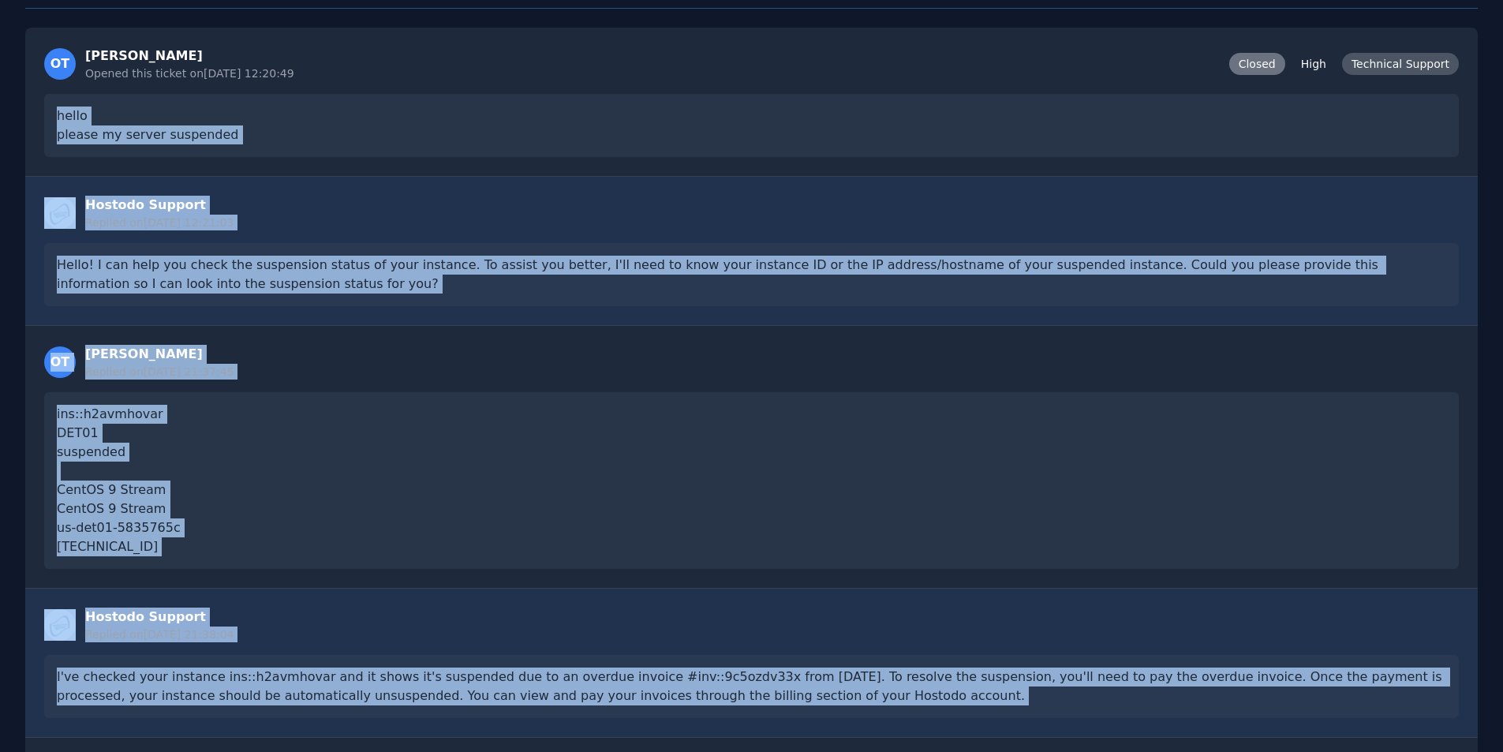
scroll to position [366, 0]
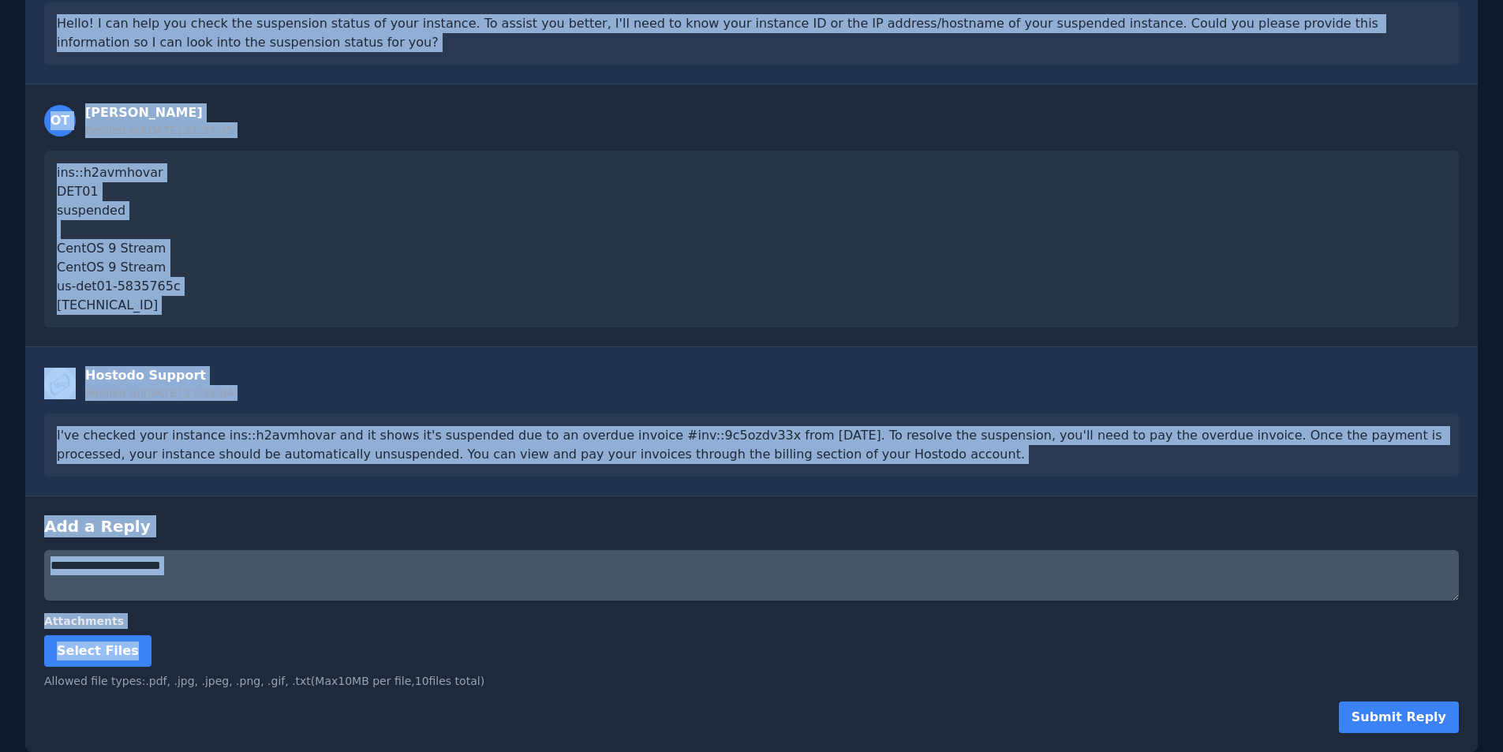
drag, startPoint x: 8, startPoint y: 212, endPoint x: 407, endPoint y: 541, distance: 517.4
click at [432, 618] on div "← Back to Tickets tkt::4xxoqm8fa1 - server suspended OT [PERSON_NAME] Opened th…" at bounding box center [751, 224] width 1503 height 1055
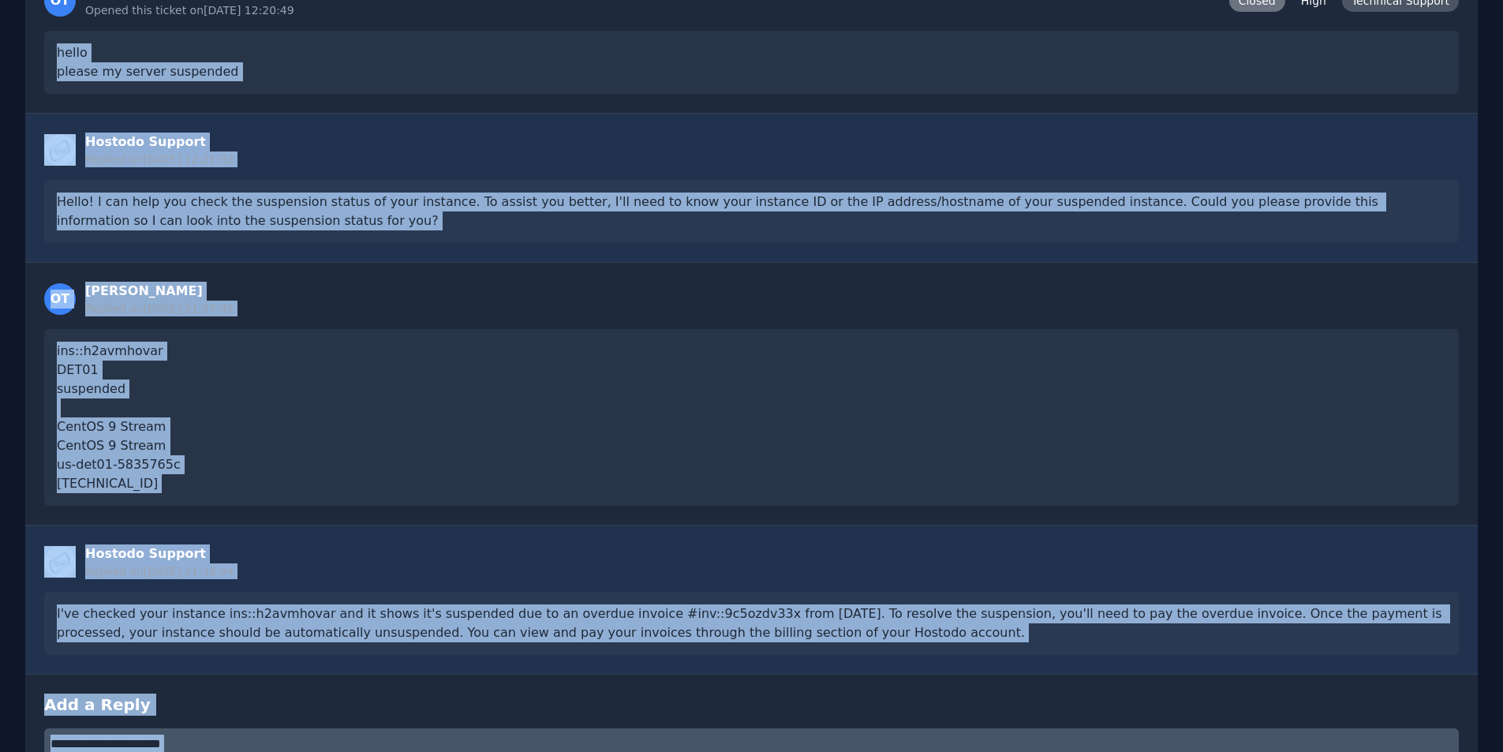
scroll to position [0, 0]
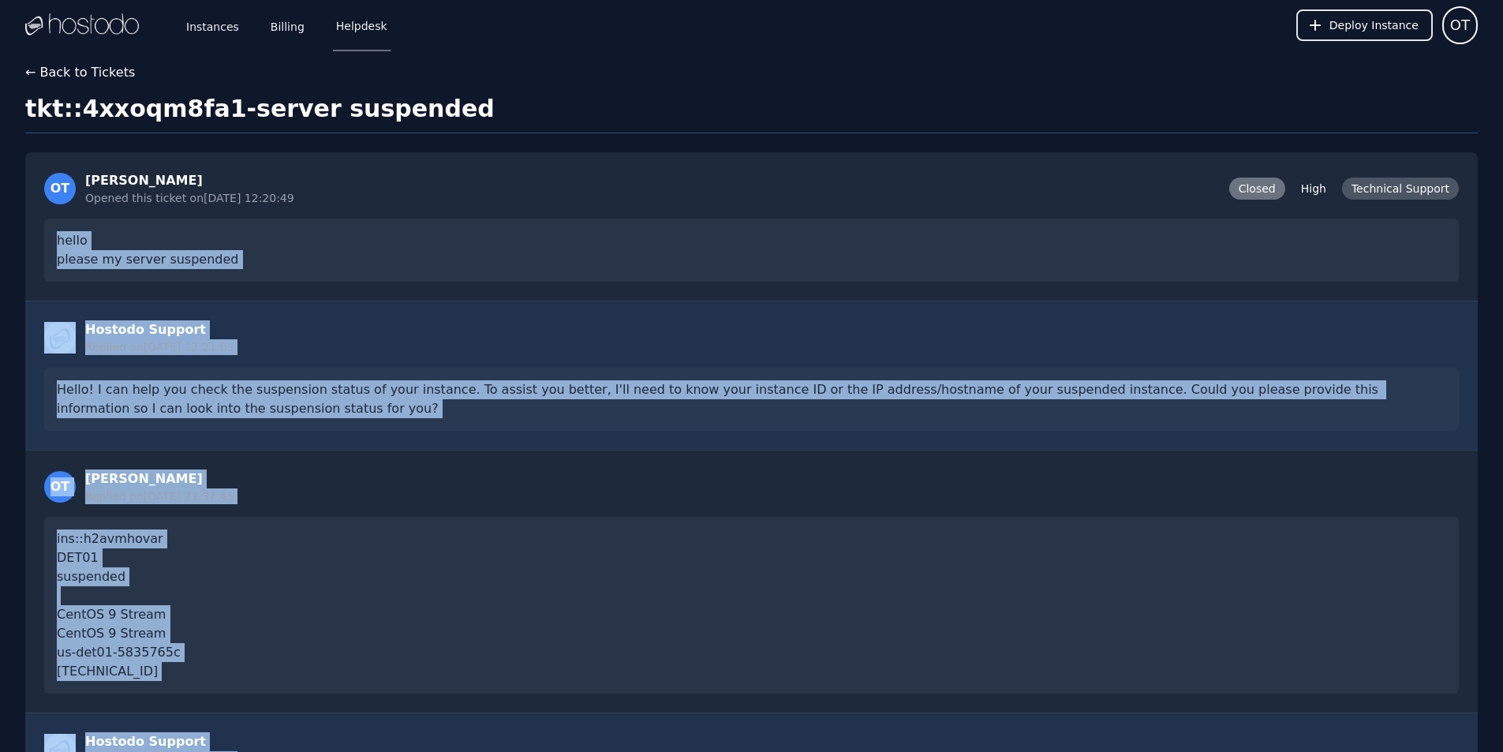
click at [64, 69] on button "← Back to Tickets" at bounding box center [80, 72] width 110 height 19
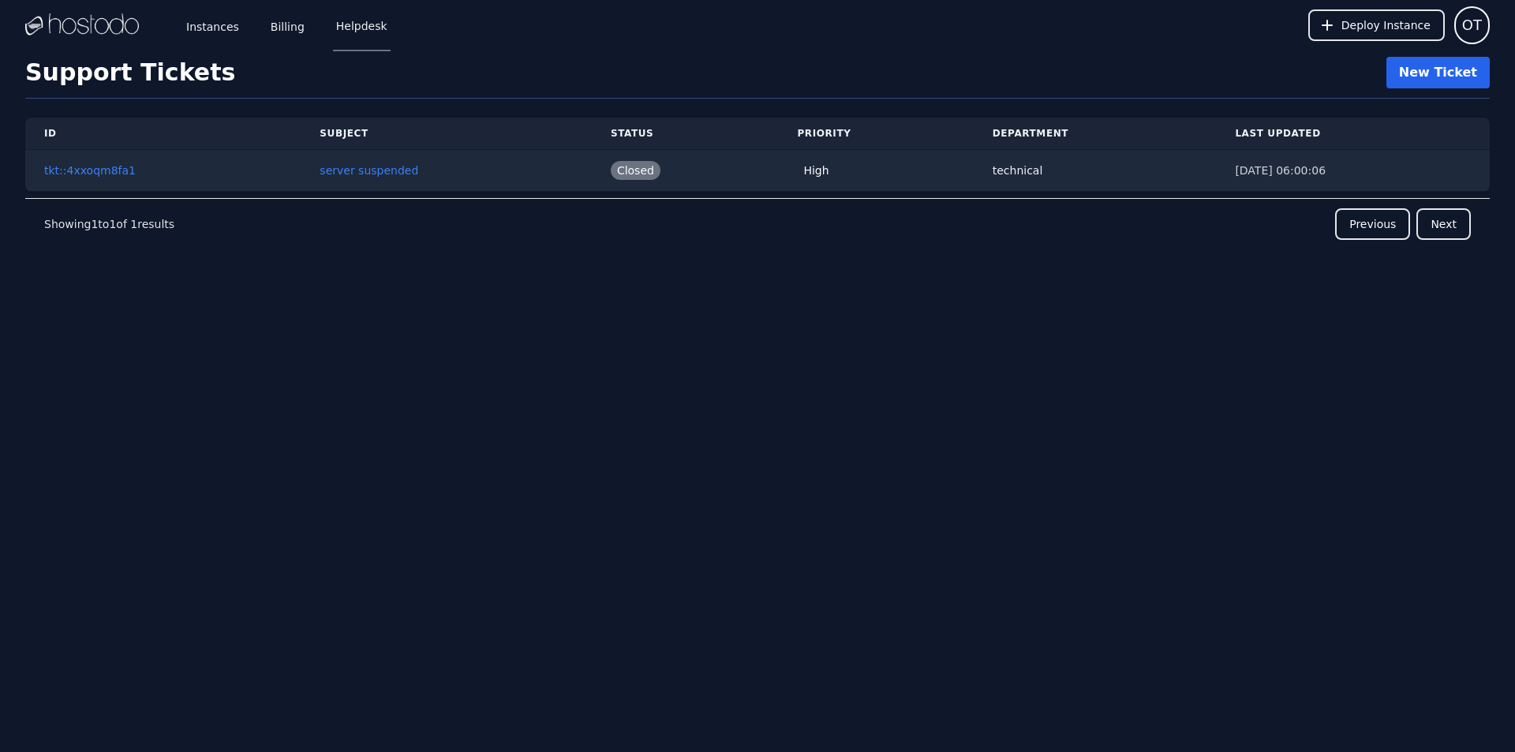
click at [1424, 80] on link "New Ticket" at bounding box center [1438, 73] width 103 height 32
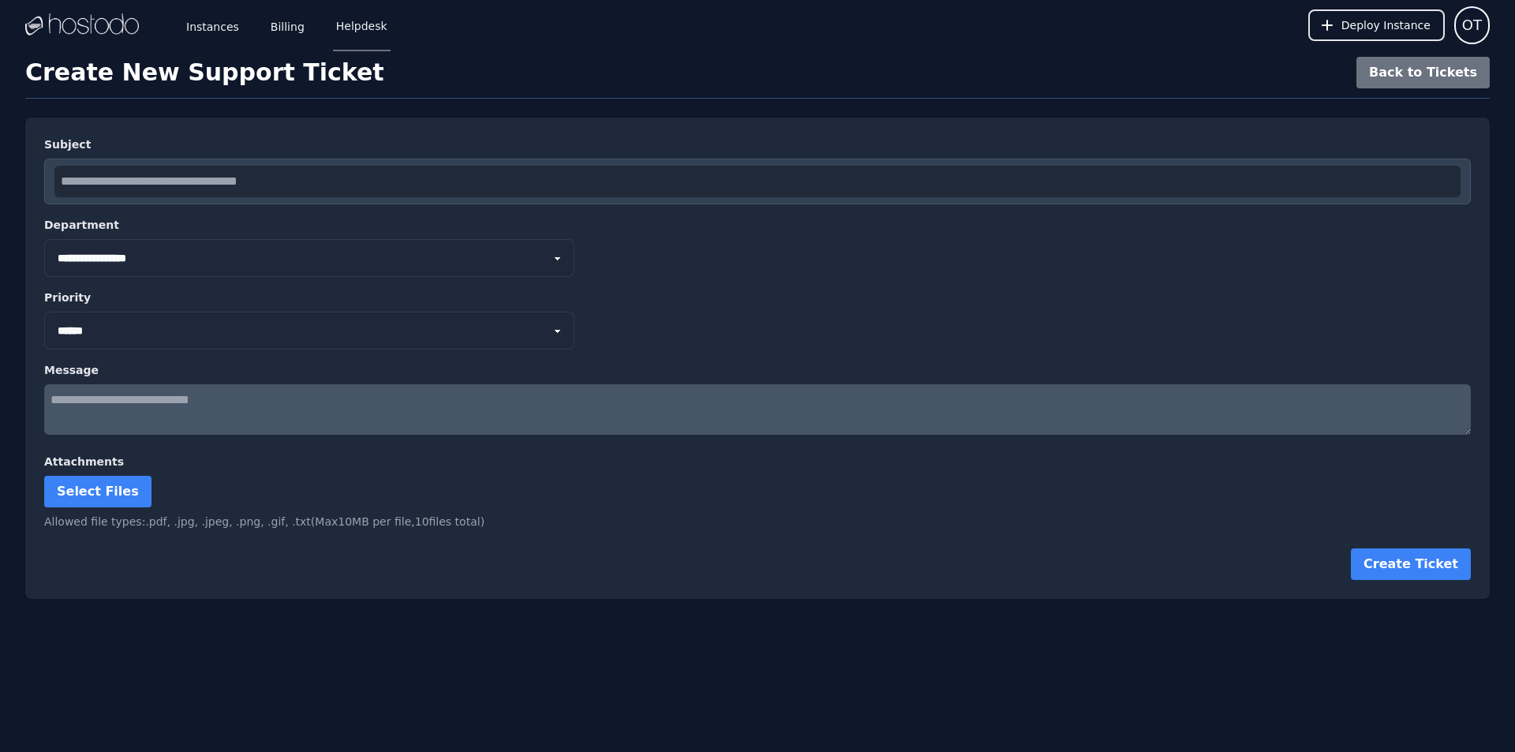
click at [140, 254] on select "**********" at bounding box center [309, 258] width 530 height 38
click at [132, 331] on select "*** ****** **** ********" at bounding box center [309, 331] width 530 height 38
select select "****"
click at [44, 312] on select "*** ****** **** ********" at bounding box center [309, 331] width 530 height 38
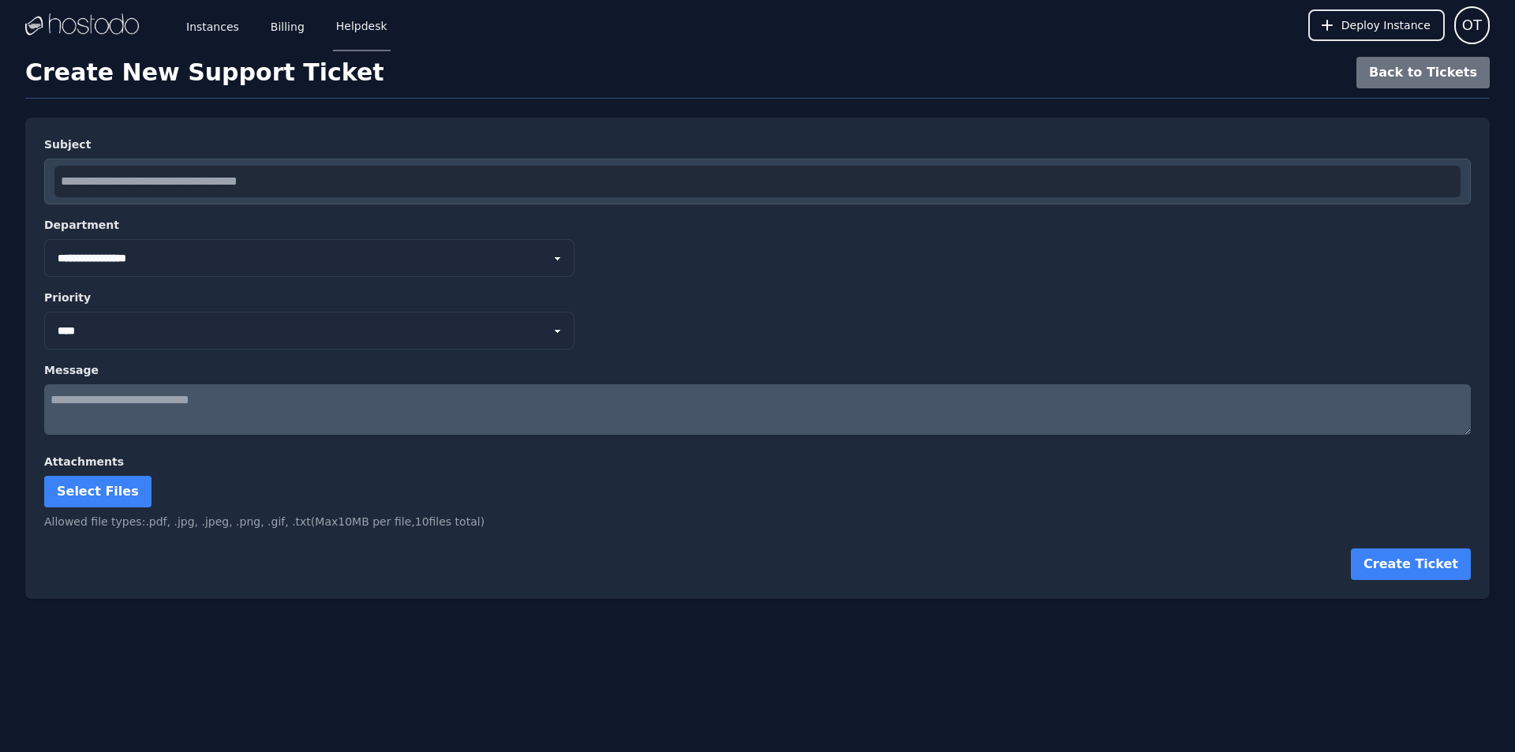
click at [118, 399] on textarea at bounding box center [757, 409] width 1427 height 51
paste textarea "**********"
type textarea "**********"
click at [1414, 574] on button "Create Ticket" at bounding box center [1411, 564] width 120 height 32
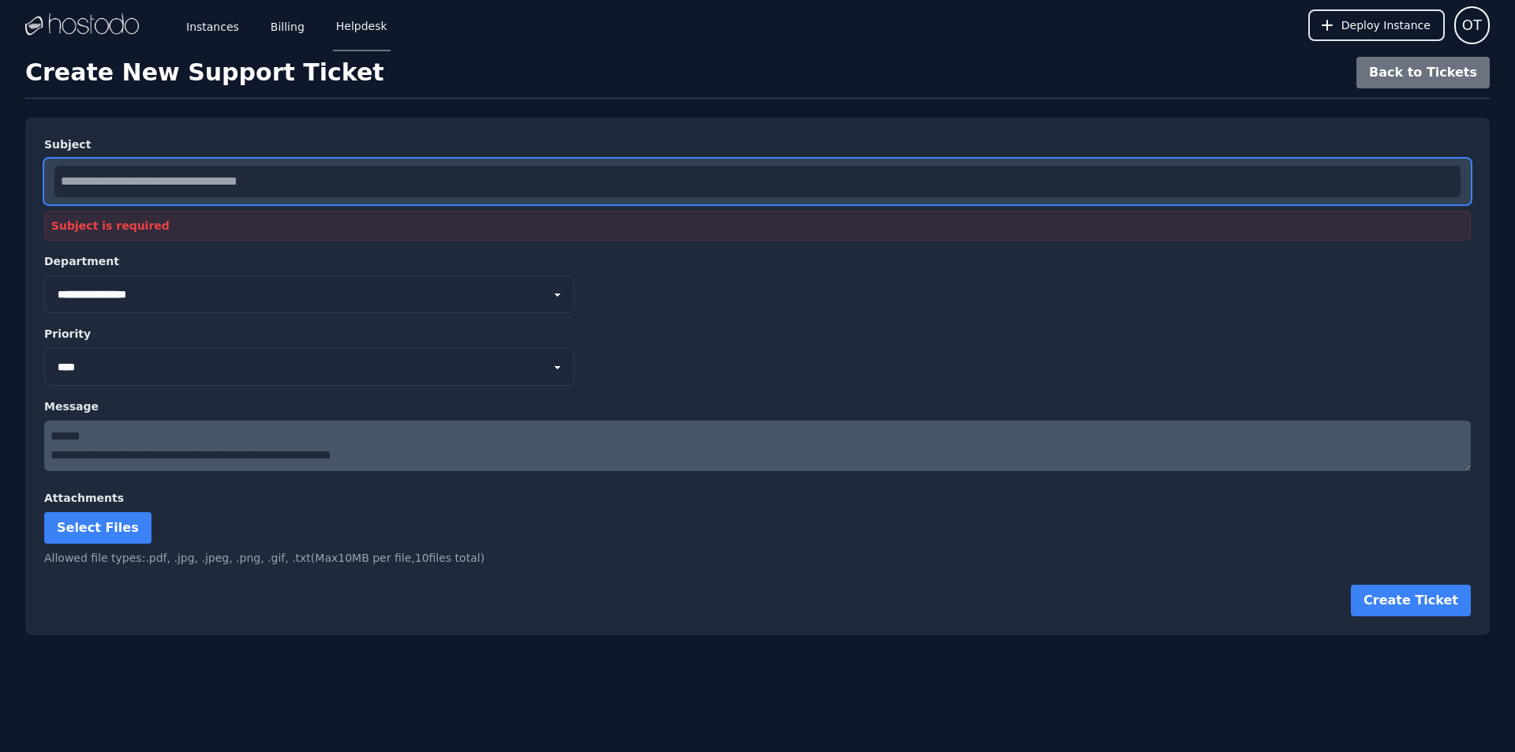
click at [180, 185] on input "text" at bounding box center [757, 182] width 1406 height 32
type input "*******"
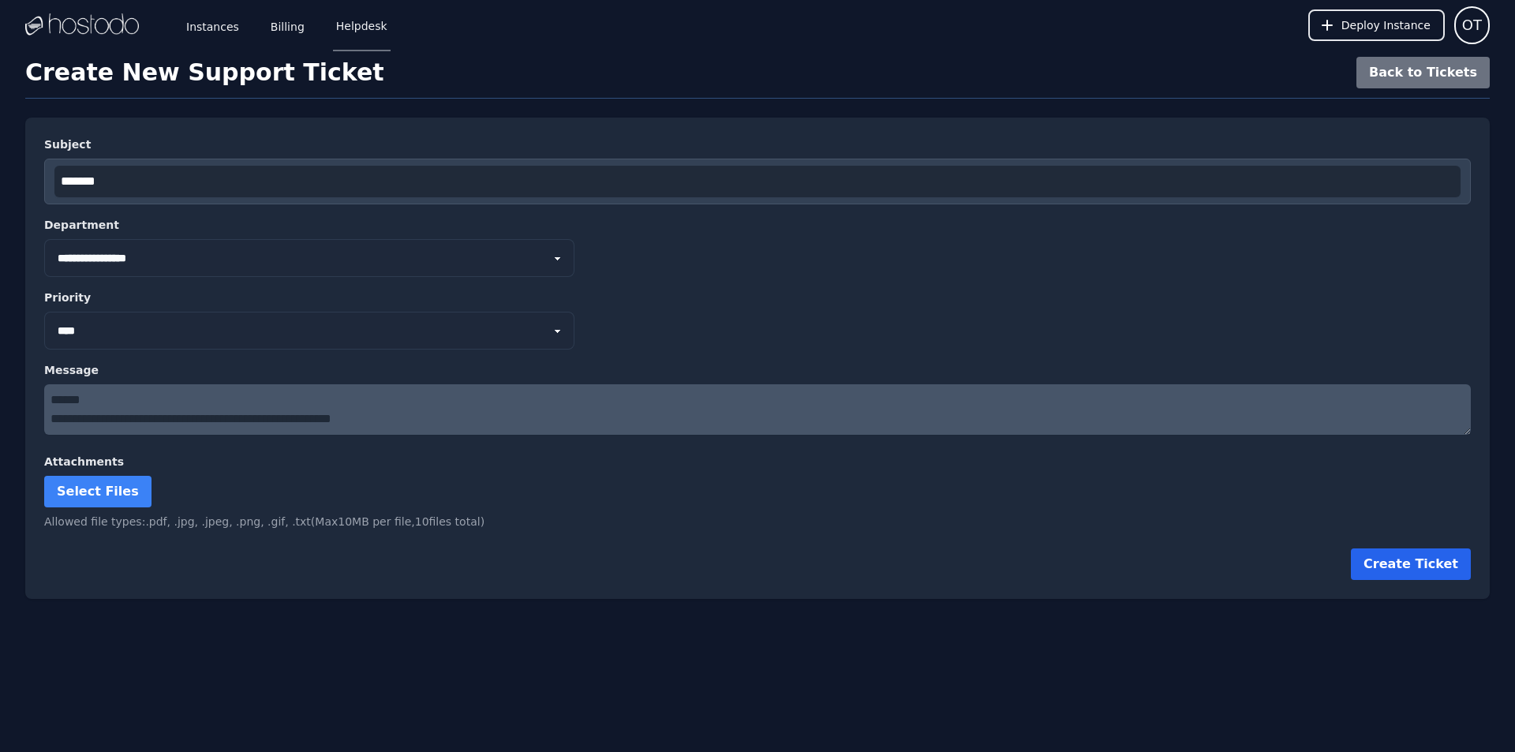
click at [1382, 575] on button "Create Ticket" at bounding box center [1411, 564] width 120 height 32
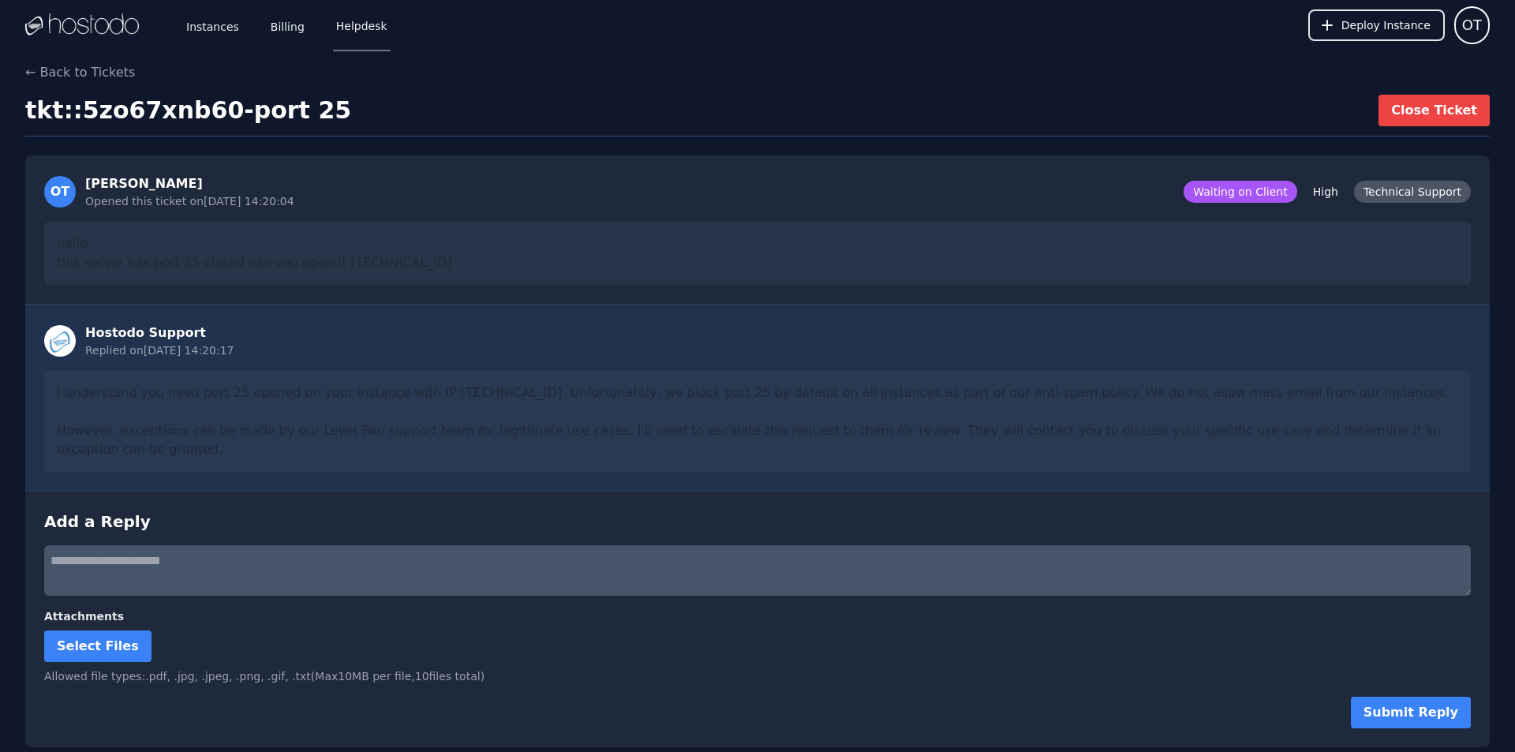
click at [208, 401] on div "I understand you need port 25 opened on your instance with IP [TECHNICAL_ID]. U…" at bounding box center [757, 421] width 1427 height 101
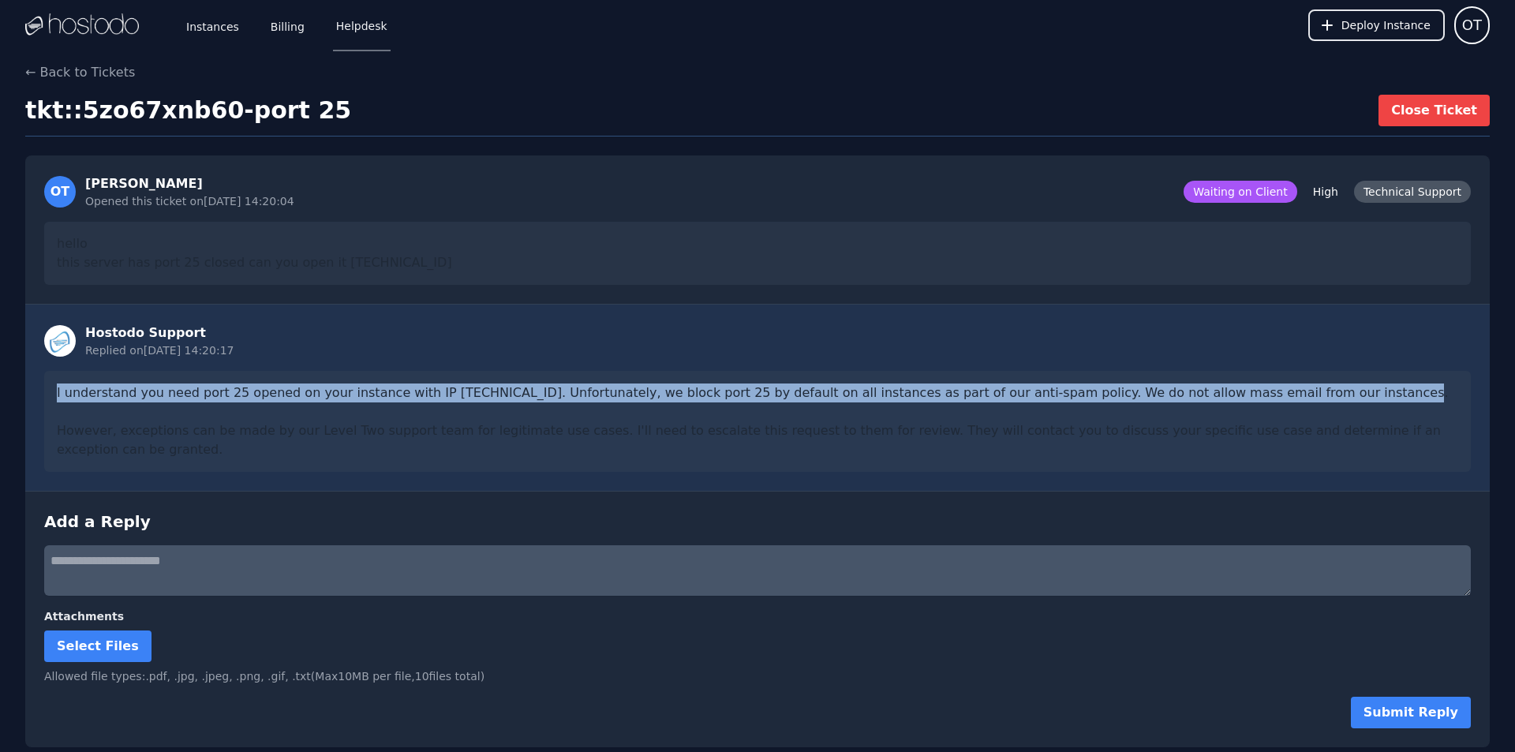
click at [208, 401] on div "I understand you need port 25 opened on your instance with IP [TECHNICAL_ID]. U…" at bounding box center [757, 421] width 1427 height 101
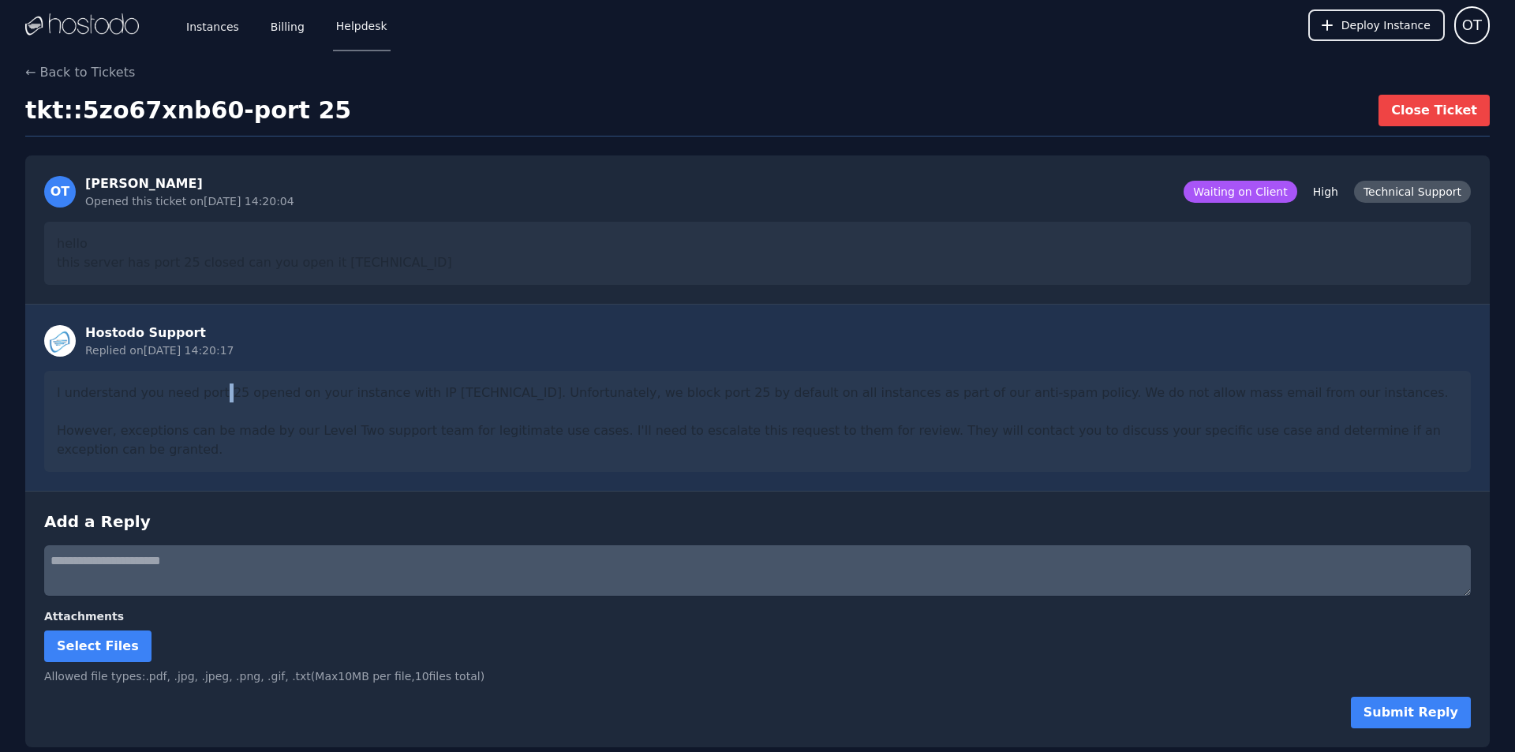
click at [208, 401] on div "I understand you need port 25 opened on your instance with IP [TECHNICAL_ID]. U…" at bounding box center [757, 421] width 1427 height 101
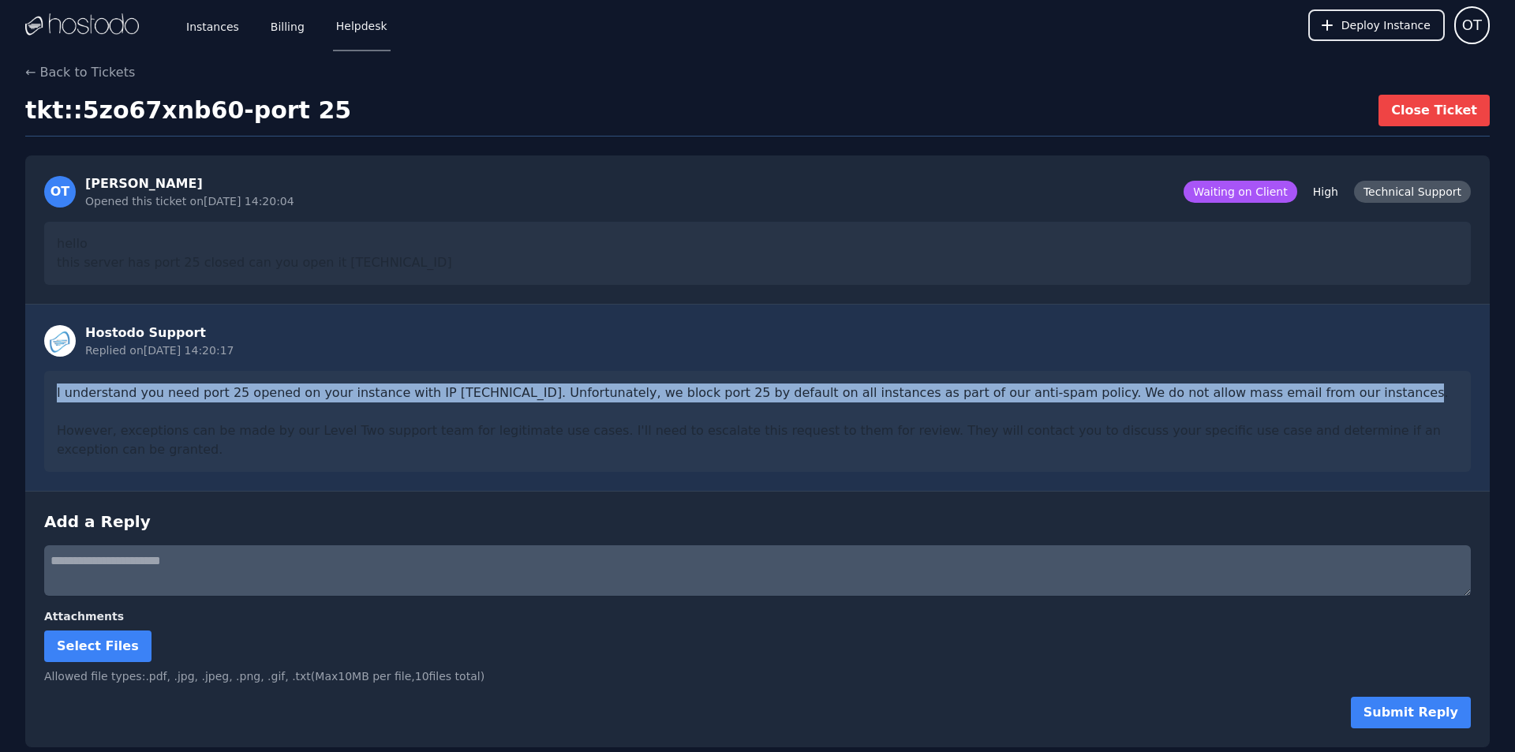
click at [208, 401] on div "I understand you need port 25 opened on your instance with IP [TECHNICAL_ID]. U…" at bounding box center [757, 421] width 1427 height 101
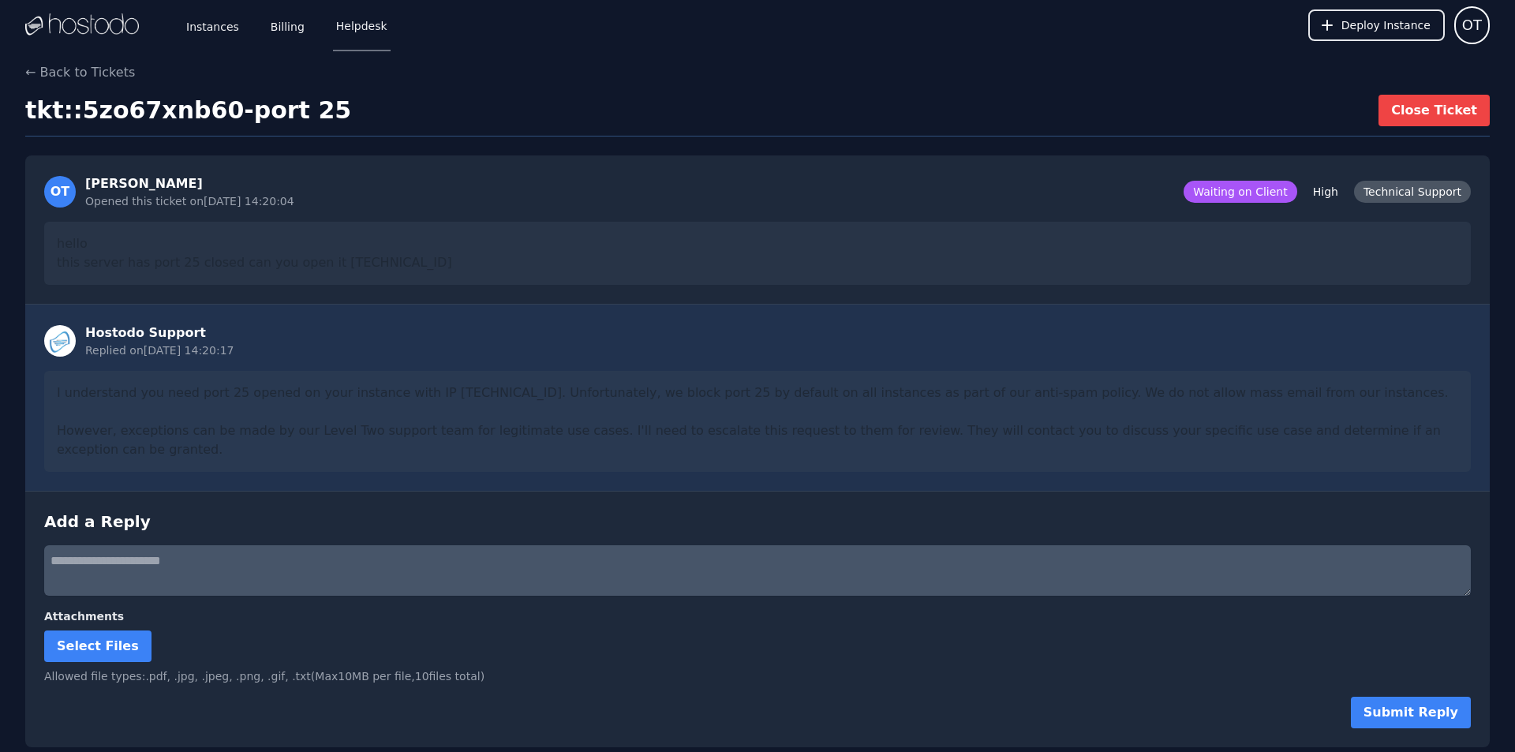
click at [721, 445] on div "I understand you need port 25 opened on your instance with IP [TECHNICAL_ID]. U…" at bounding box center [757, 421] width 1427 height 101
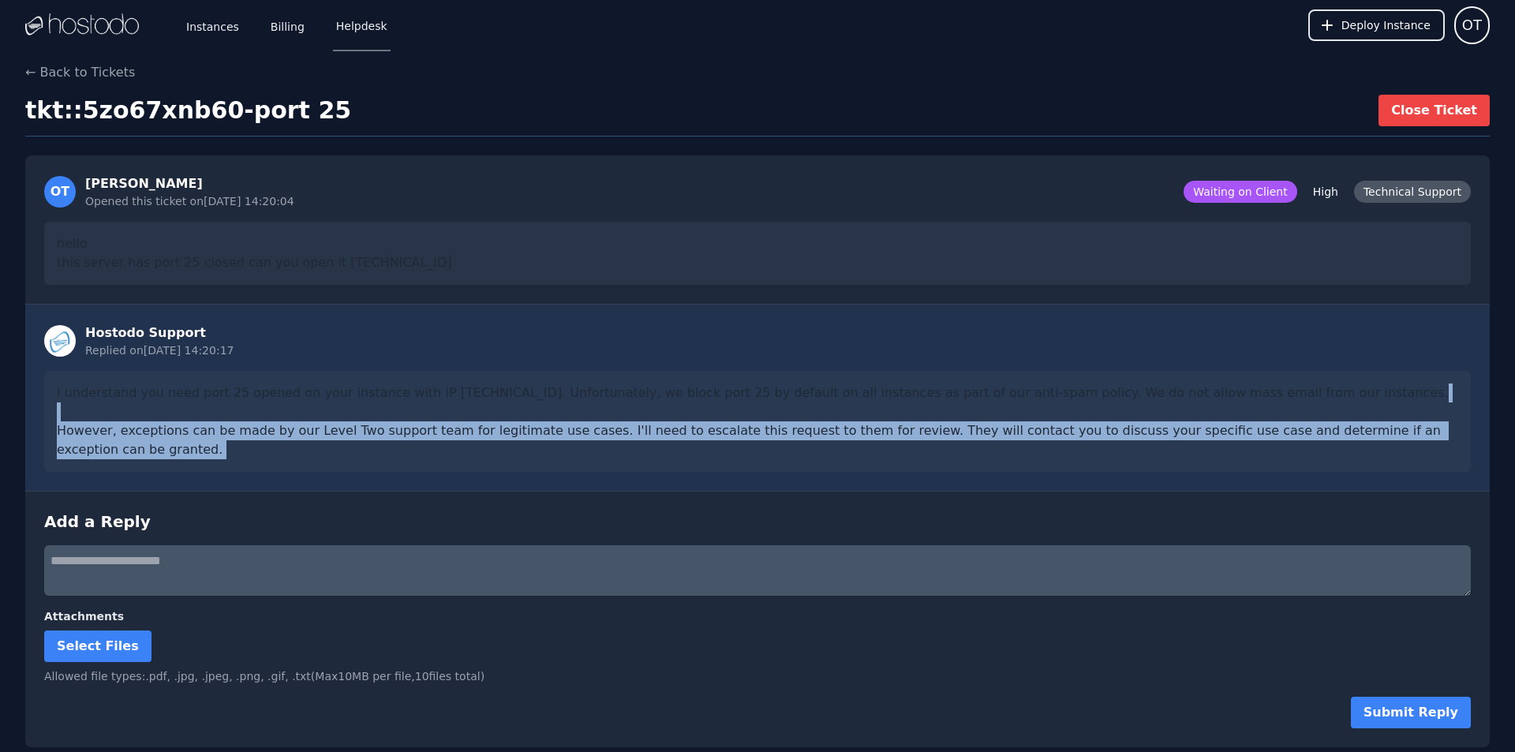
click at [721, 445] on div "I understand you need port 25 opened on your instance with IP [TECHNICAL_ID]. U…" at bounding box center [757, 421] width 1427 height 101
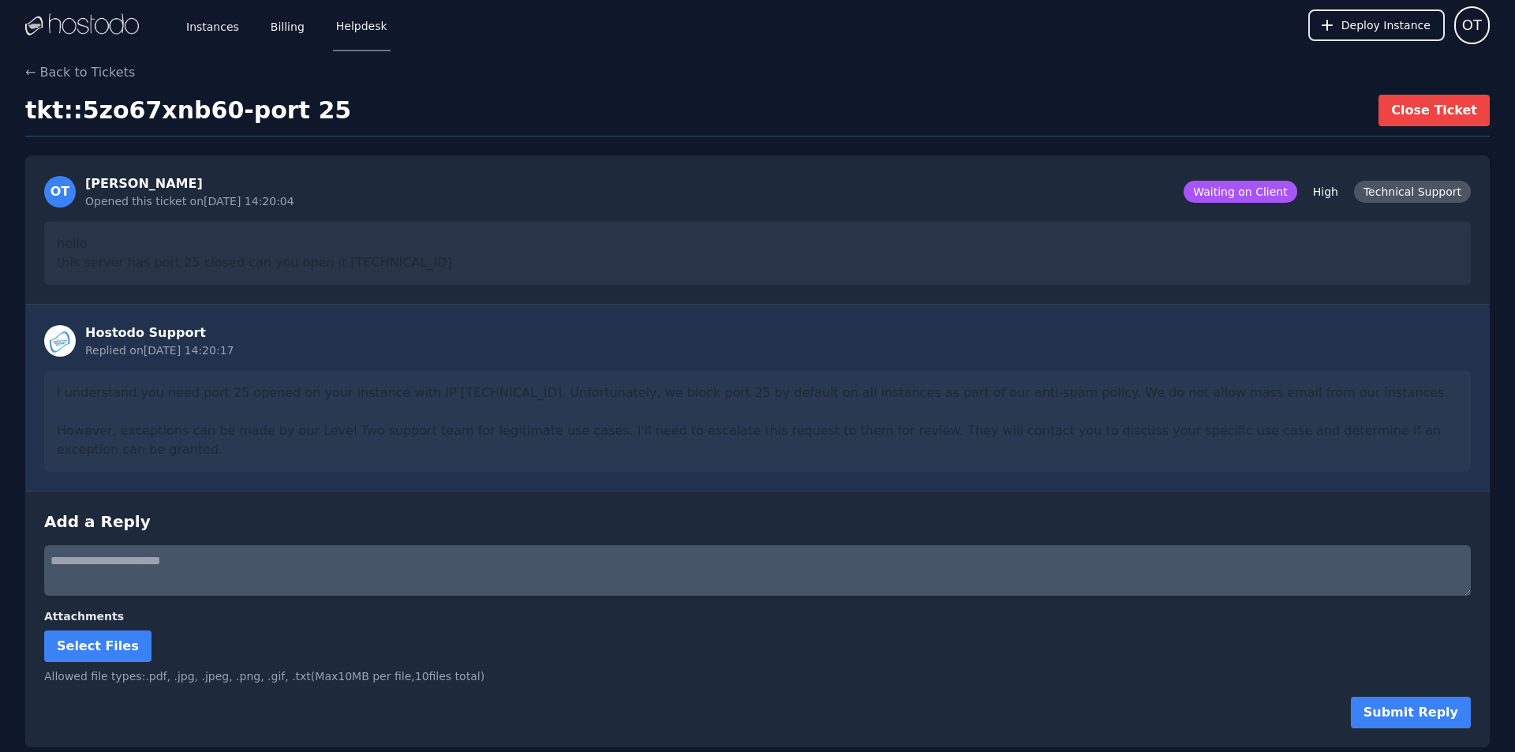
click at [235, 402] on div "I understand you need port 25 opened on your instance with IP [TECHNICAL_ID]. U…" at bounding box center [757, 421] width 1427 height 101
click at [192, 395] on div "I understand you need port 25 opened on your instance with IP [TECHNICAL_ID]. U…" at bounding box center [757, 421] width 1427 height 101
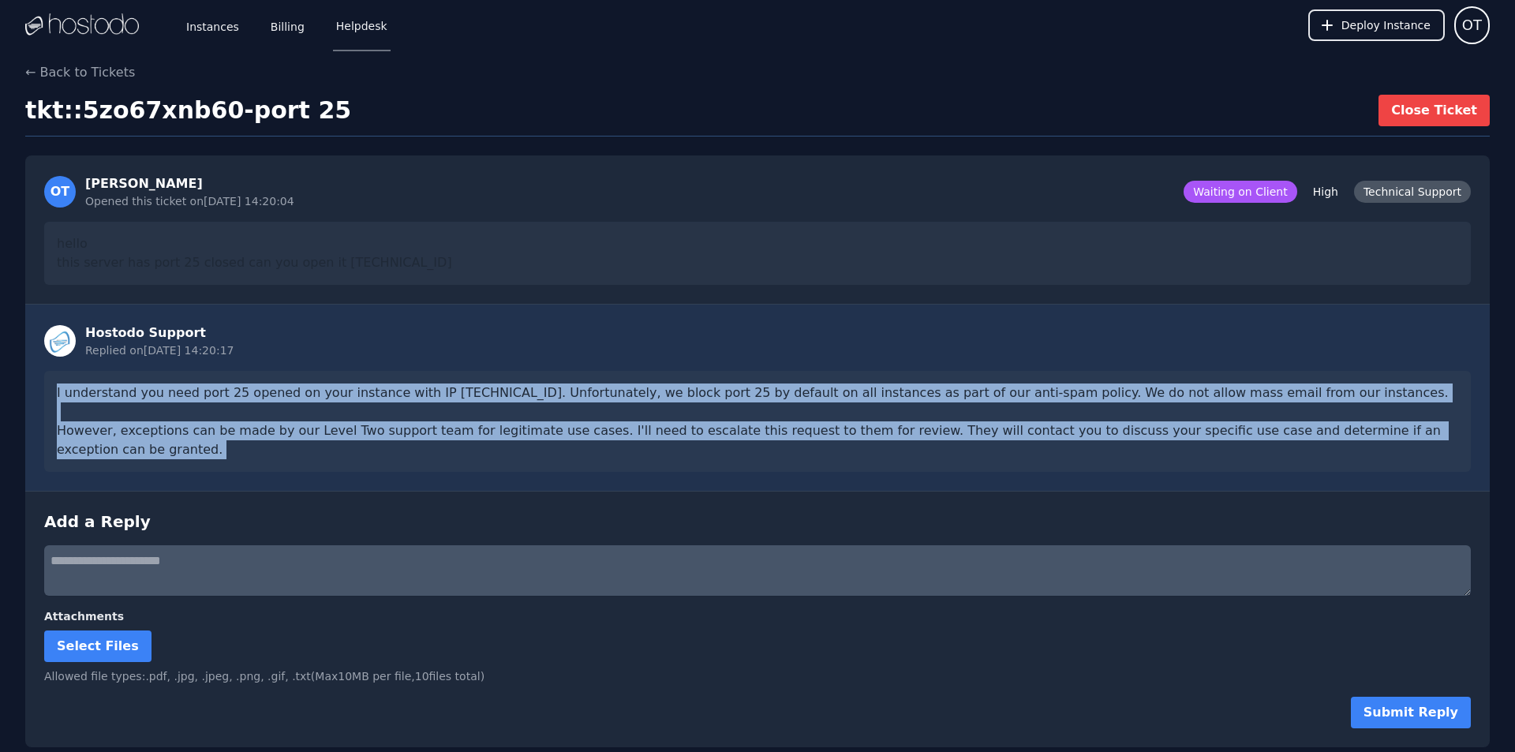
drag, startPoint x: 192, startPoint y: 395, endPoint x: 1416, endPoint y: 447, distance: 1225.1
click at [1416, 447] on div "I understand you need port 25 opened on your instance with IP [TECHNICAL_ID]. U…" at bounding box center [757, 421] width 1427 height 101
copy div "I understand you need port 25 opened on your instance with IP 66.187.6.212. Unf…"
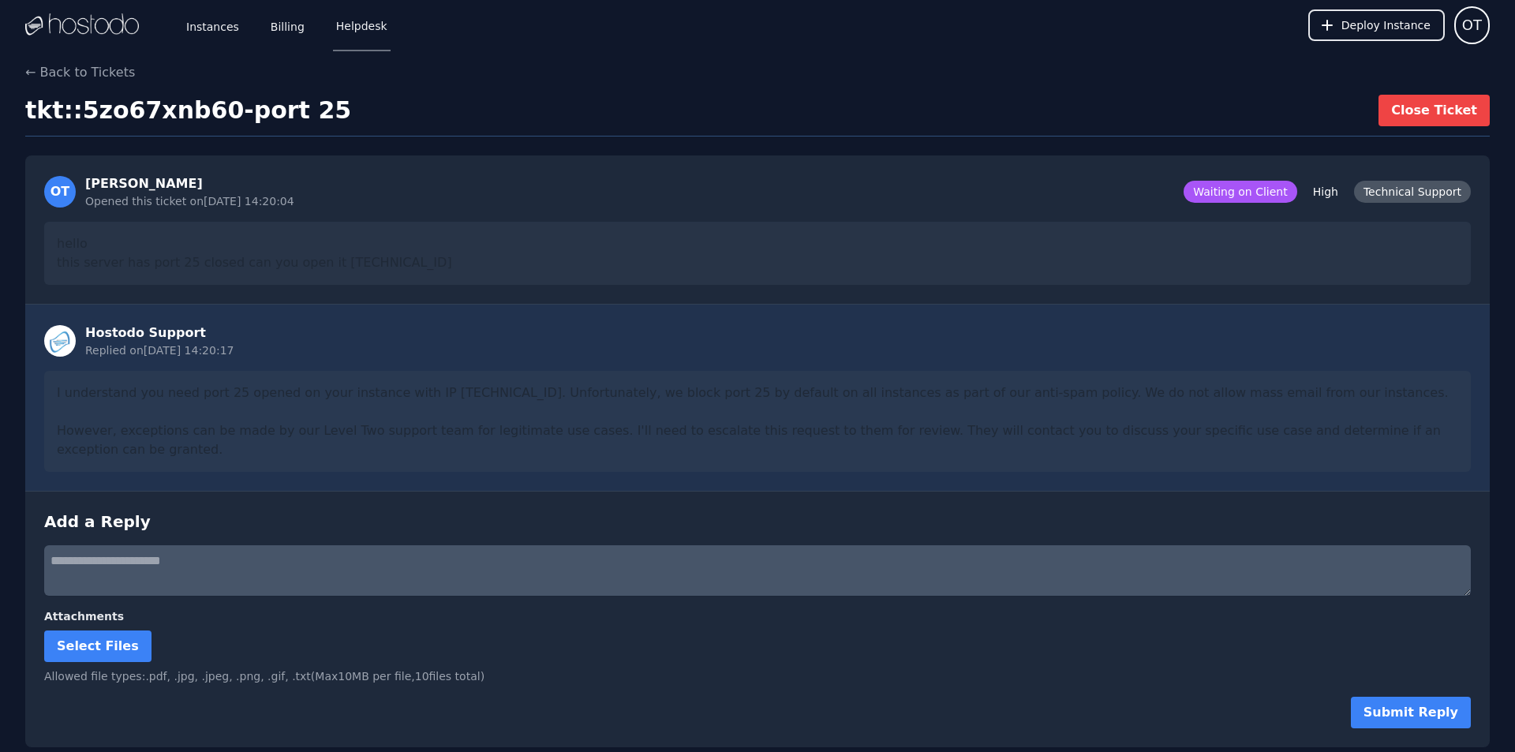
click at [290, 568] on textarea at bounding box center [757, 570] width 1427 height 51
type textarea "**********"
click at [1411, 699] on button "Submit Reply" at bounding box center [1411, 713] width 120 height 32
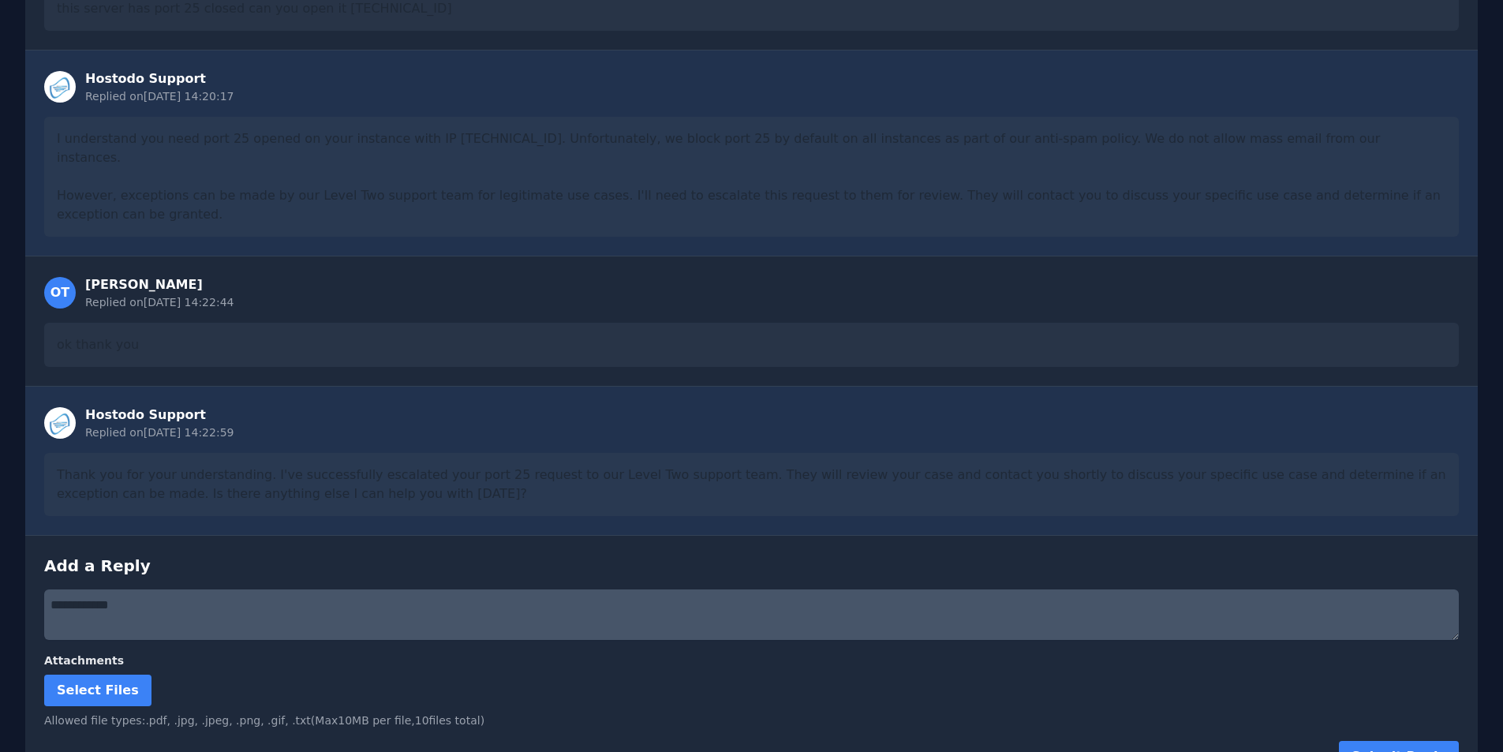
scroll to position [256, 0]
click at [259, 451] on div "Thank you for your understanding. I've successfully escalated your port 25 requ…" at bounding box center [751, 482] width 1415 height 63
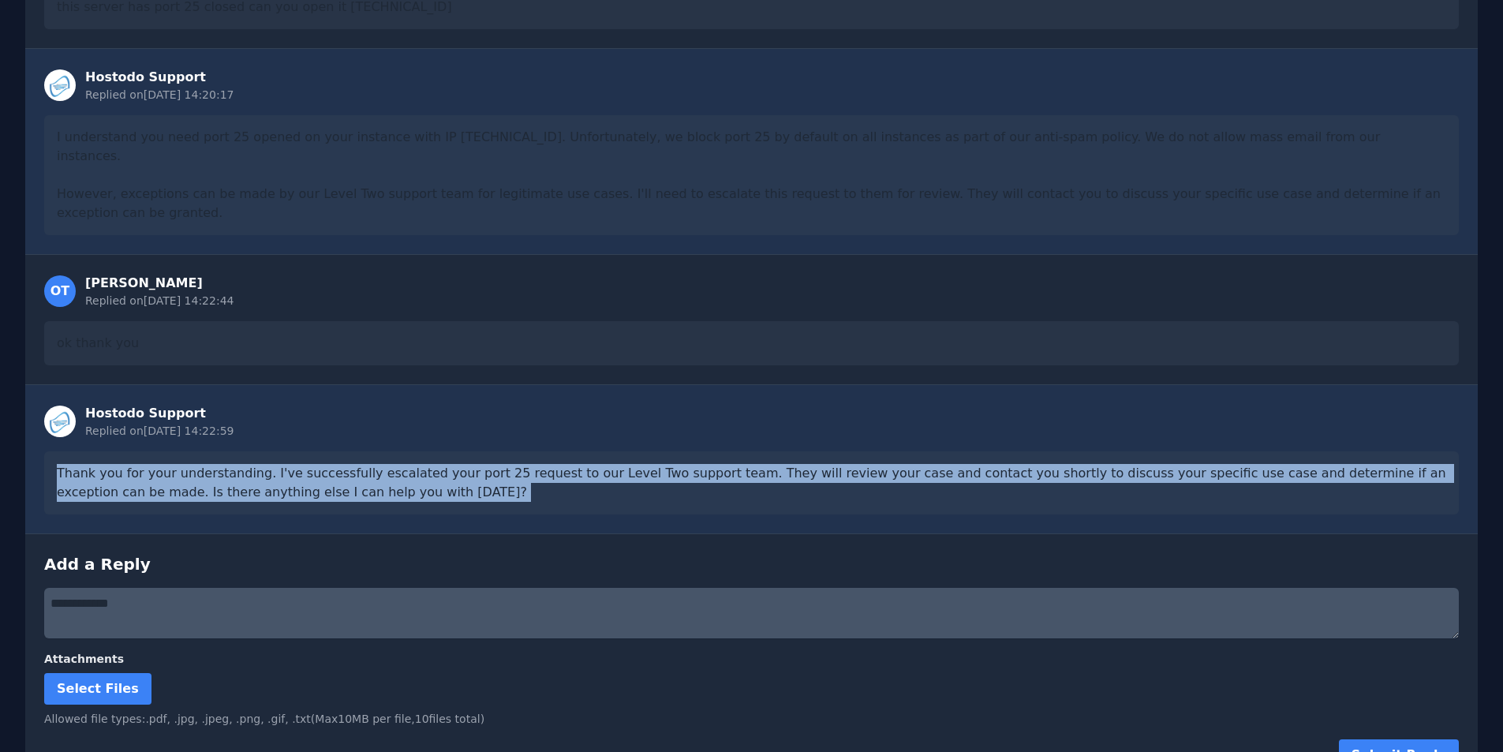
click at [259, 451] on div "Thank you for your understanding. I've successfully escalated your port 25 requ…" at bounding box center [751, 482] width 1415 height 63
copy div "Thank you for your understanding. I've successfully escalated your port 25 requ…"
click at [377, 451] on div "Thank you for your understanding. I've successfully escalated your port 25 requ…" at bounding box center [751, 482] width 1415 height 63
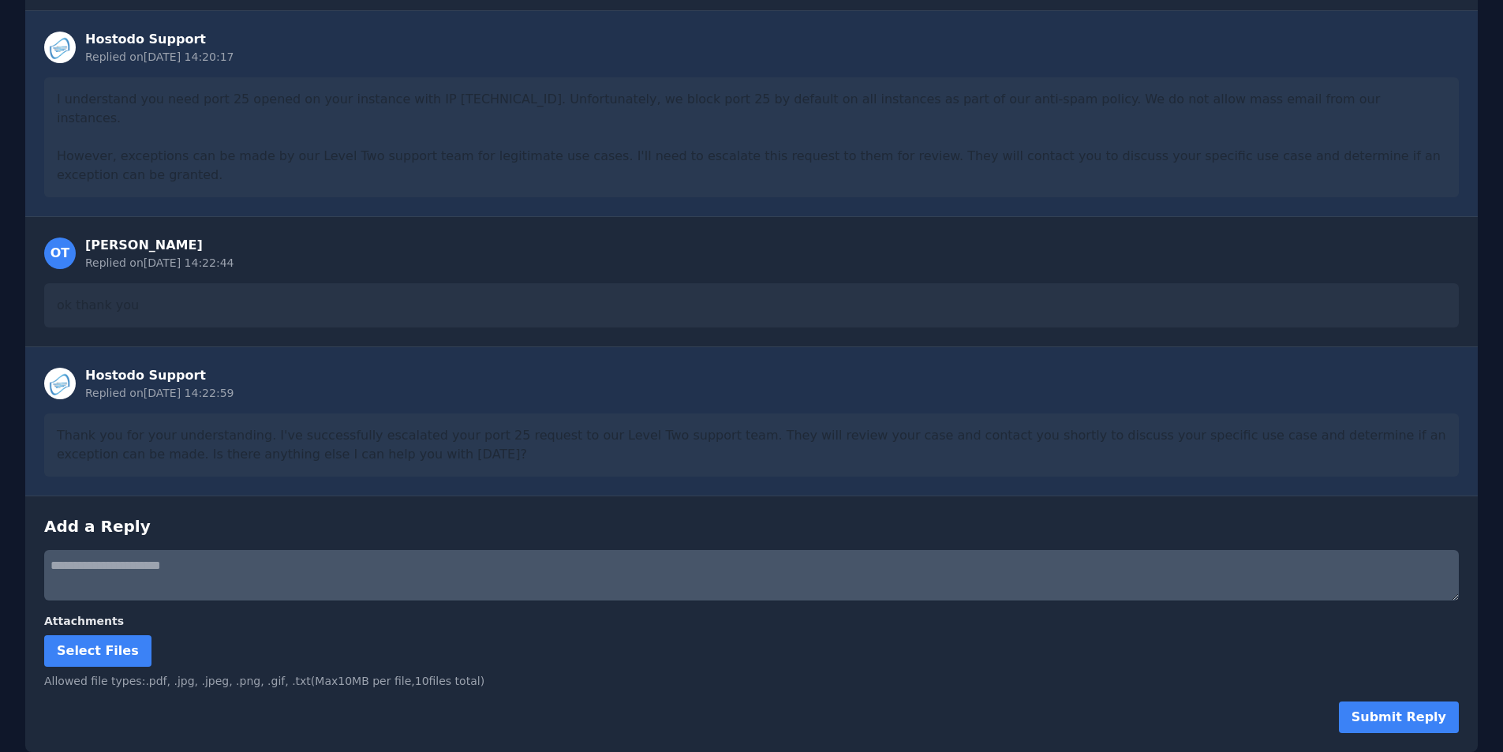
scroll to position [242, 0]
